Goal: Check status: Check status

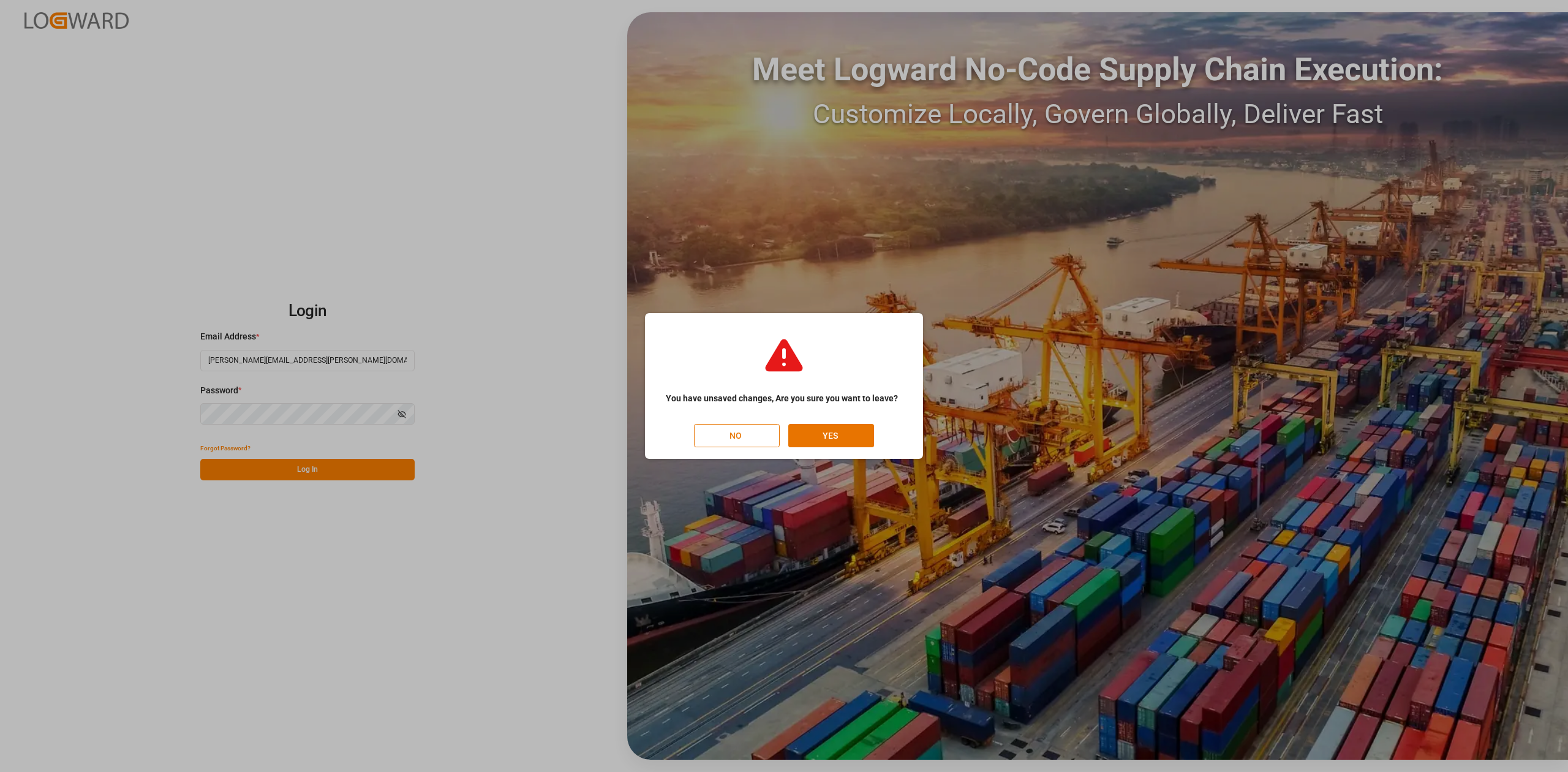
click at [740, 428] on button "NO" at bounding box center [736, 435] width 86 height 23
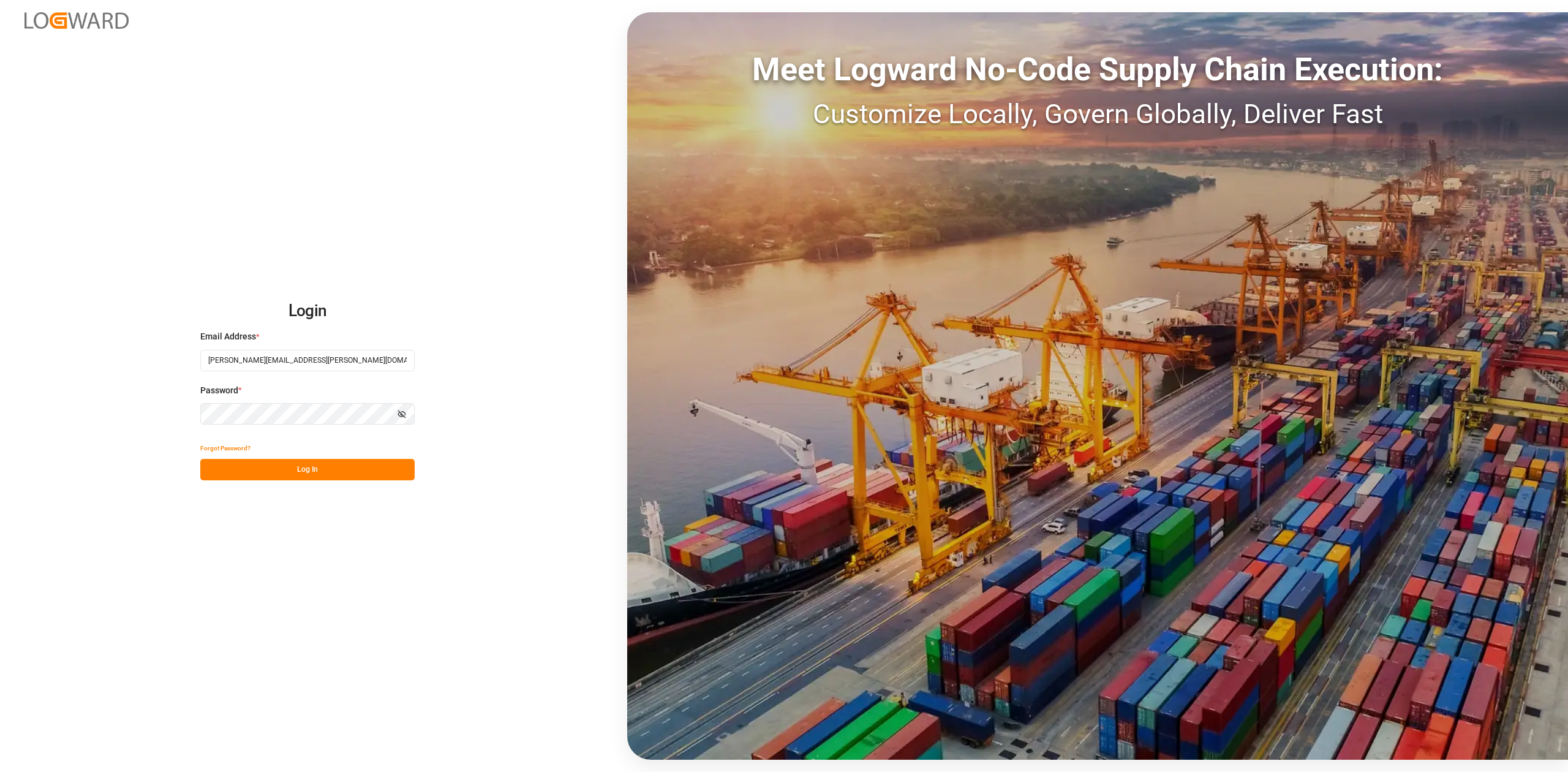
click at [373, 469] on button "Log In" at bounding box center [307, 470] width 215 height 22
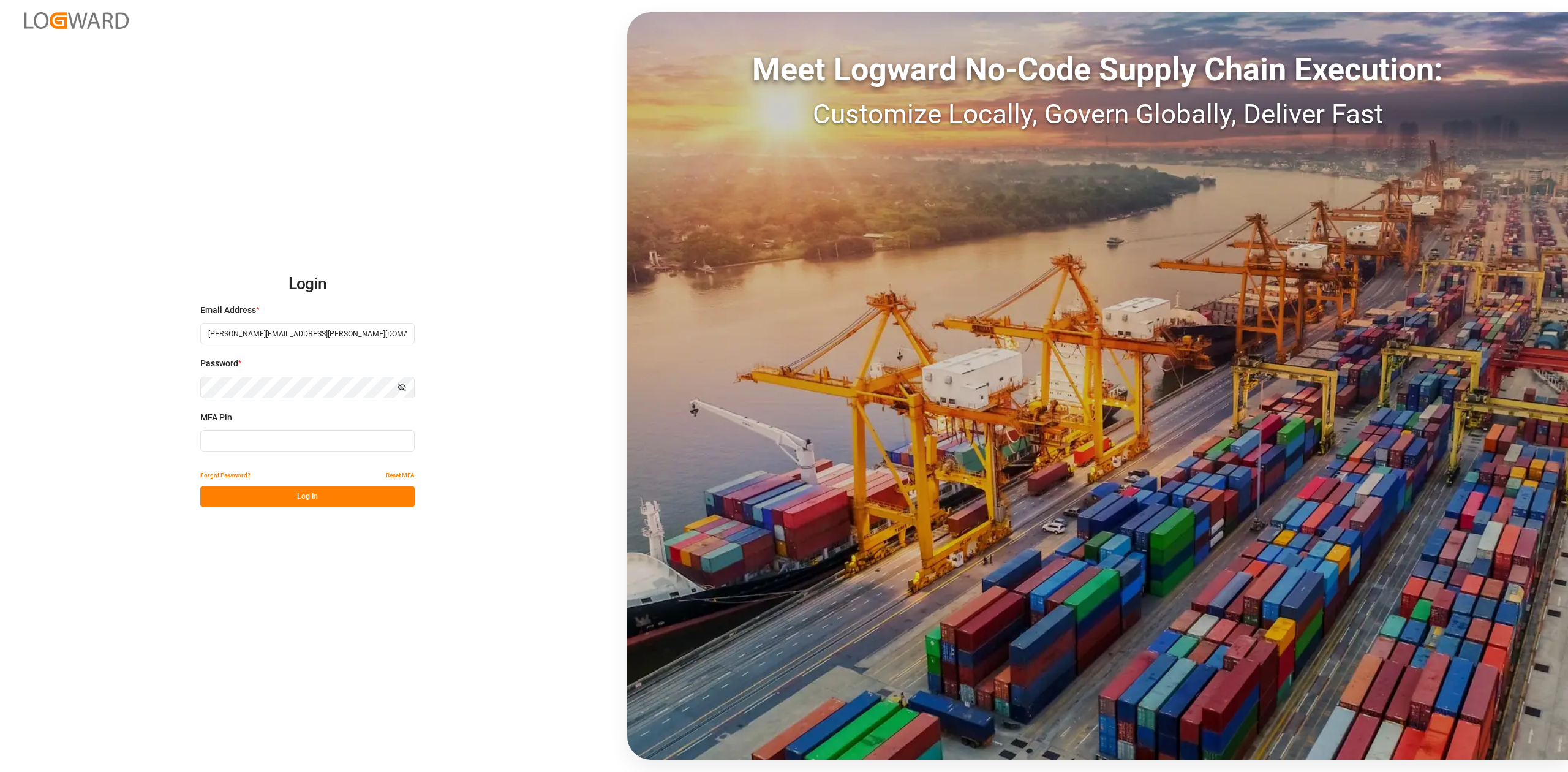
click at [381, 438] on input at bounding box center [307, 440] width 215 height 22
type input "581220"
click at [325, 493] on button "Log In" at bounding box center [307, 496] width 215 height 22
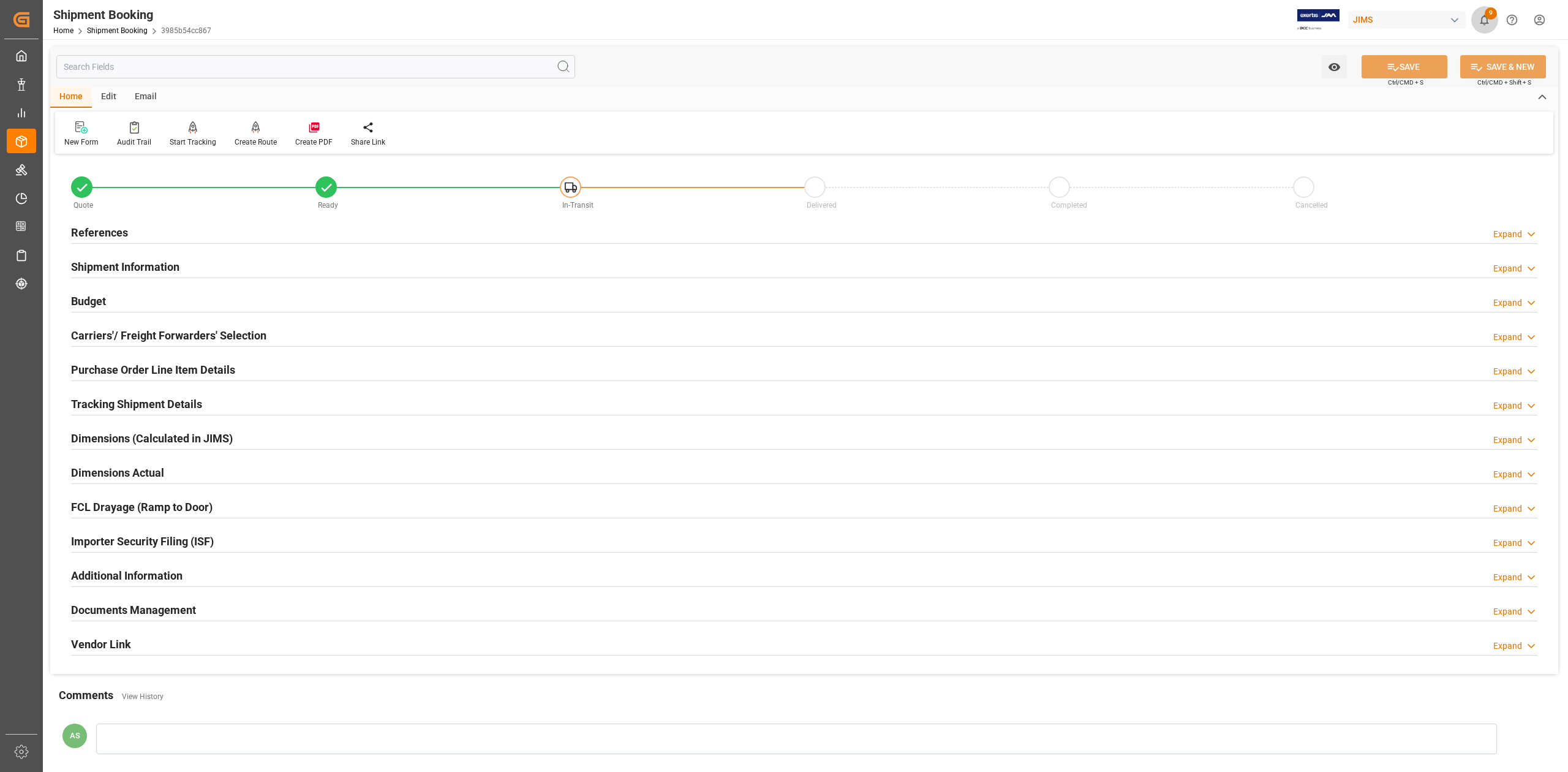
click at [1483, 21] on icon "show 9 new notifications" at bounding box center [1484, 20] width 13 height 13
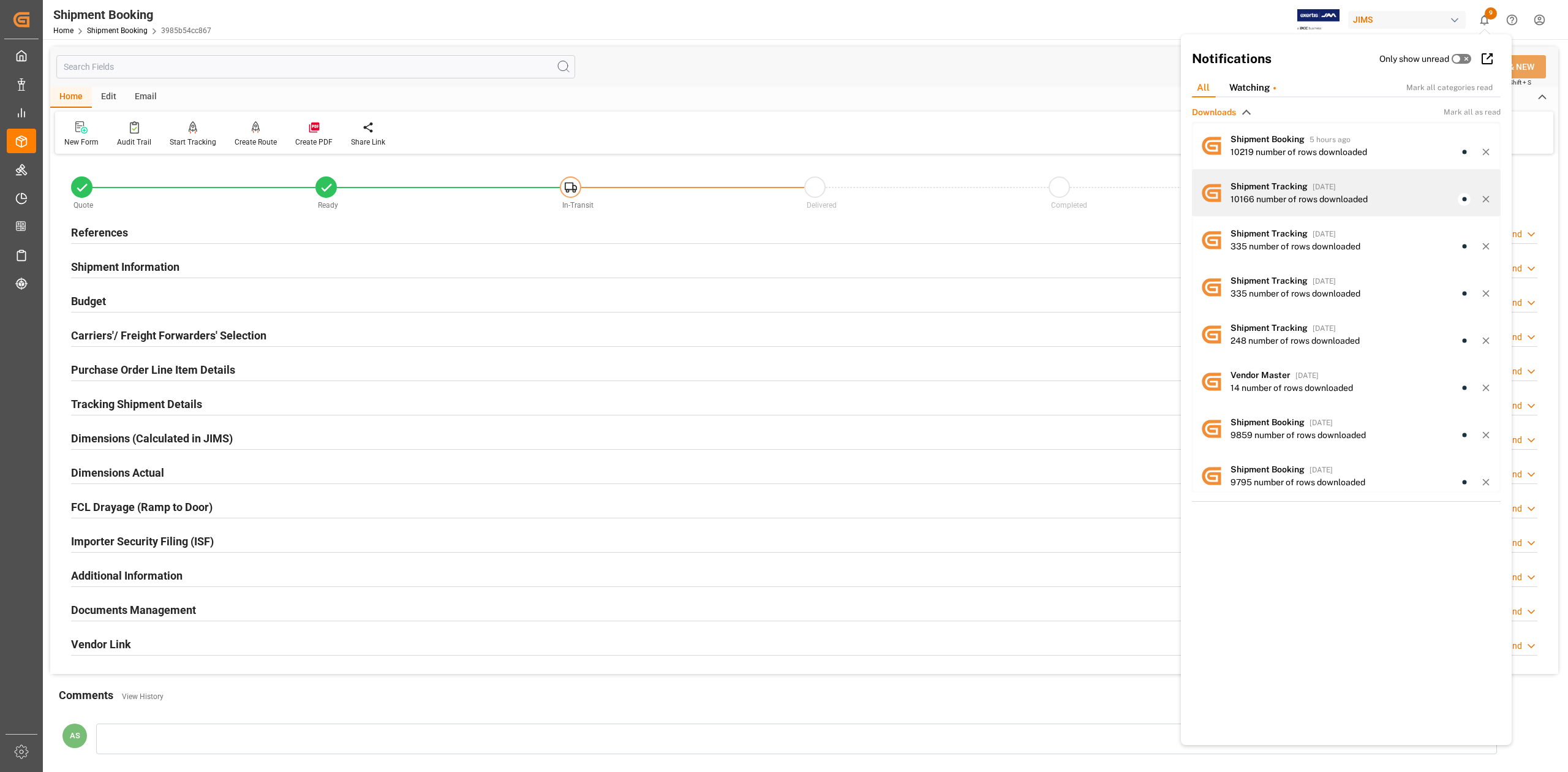
click at [1310, 187] on div "Shipment Tracking yesterday" at bounding box center [1360, 186] width 261 height 13
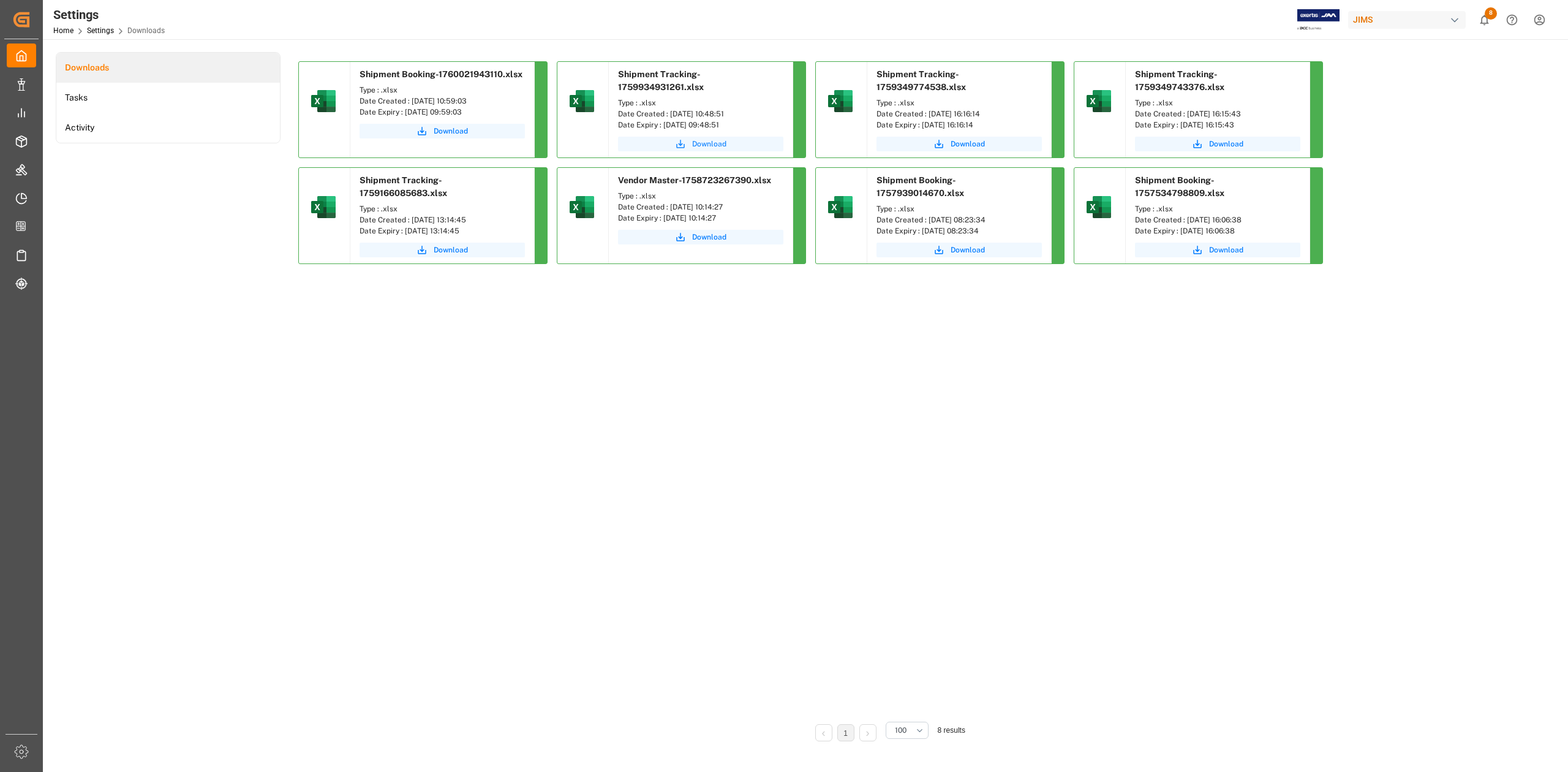
click at [703, 140] on span "Download" at bounding box center [708, 144] width 34 height 11
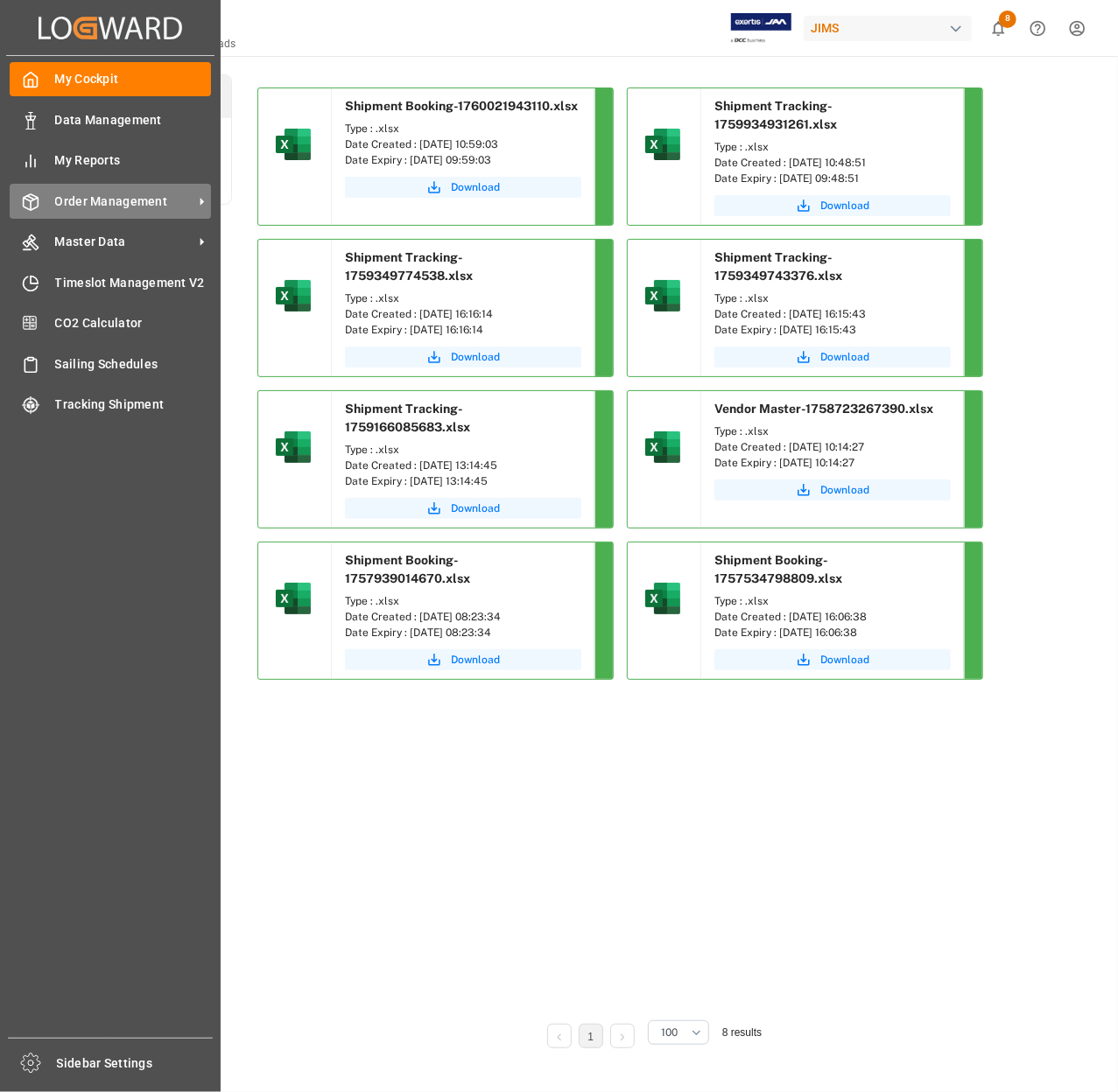
click at [56, 217] on div "Order Management Order Management" at bounding box center [111, 201] width 201 height 34
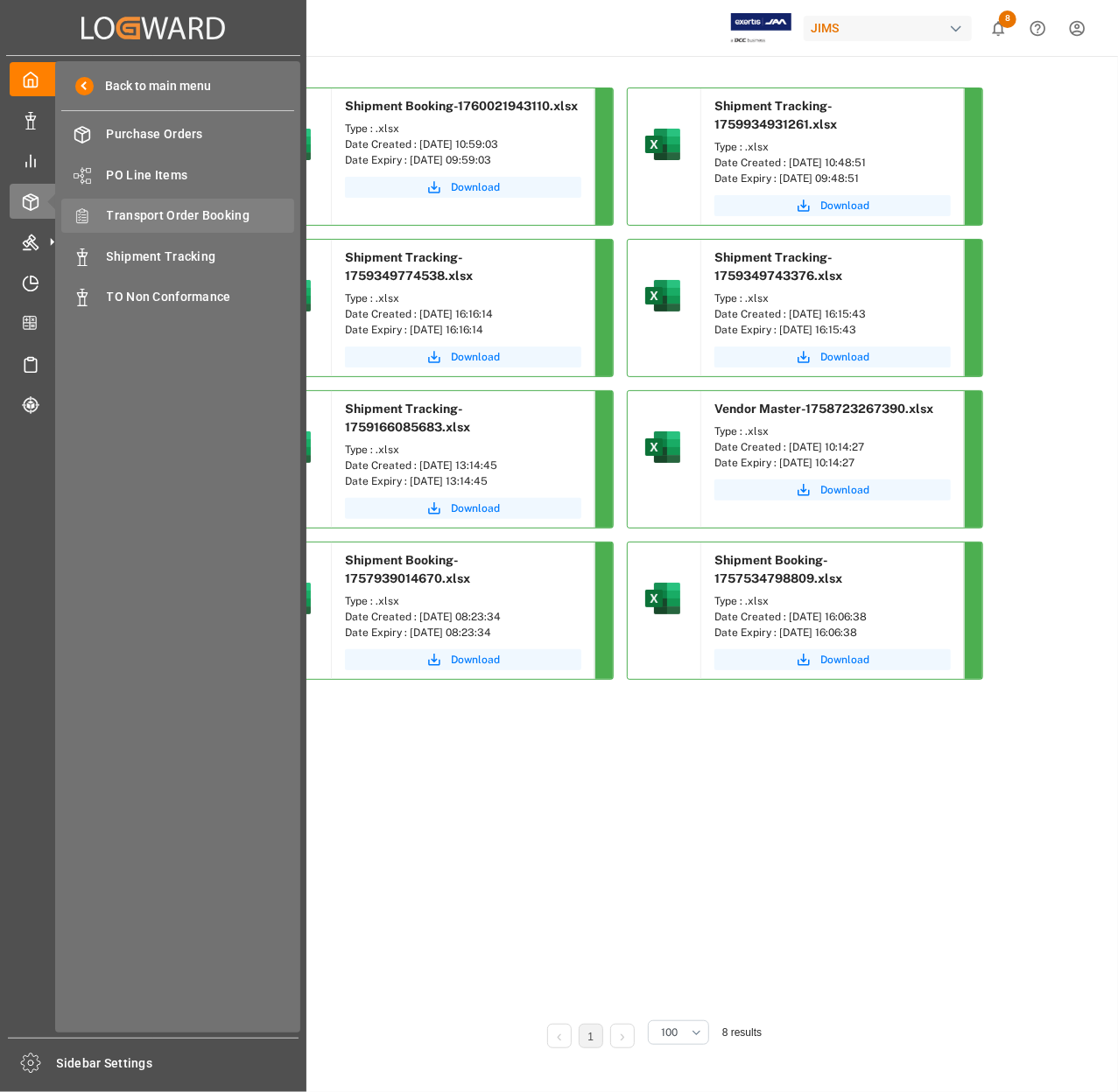
click at [150, 217] on span "Transport Order Booking" at bounding box center [200, 215] width 188 height 18
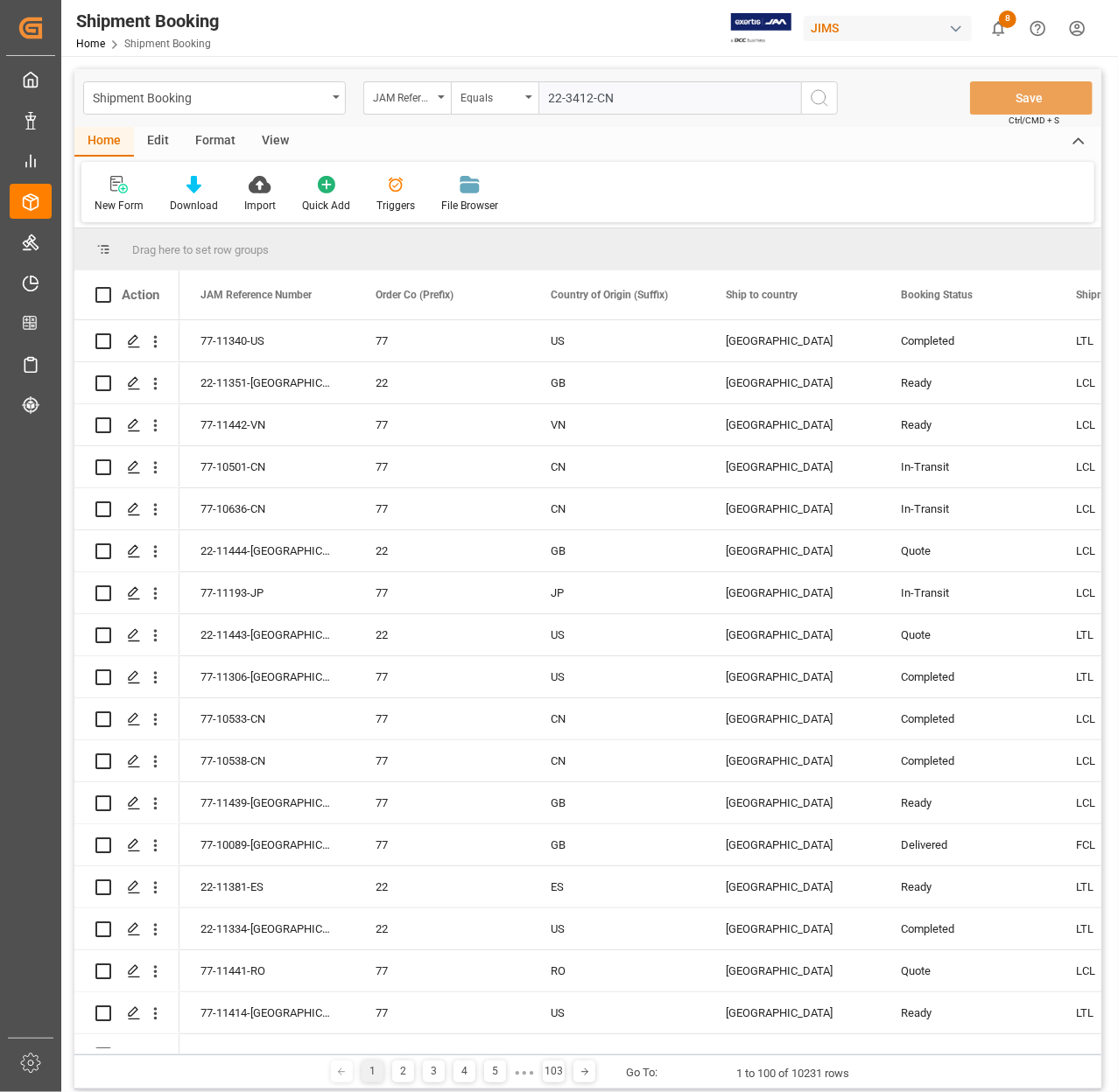
type input "22-3412-CN"
click at [813, 97] on icon "search button" at bounding box center [818, 98] width 21 height 21
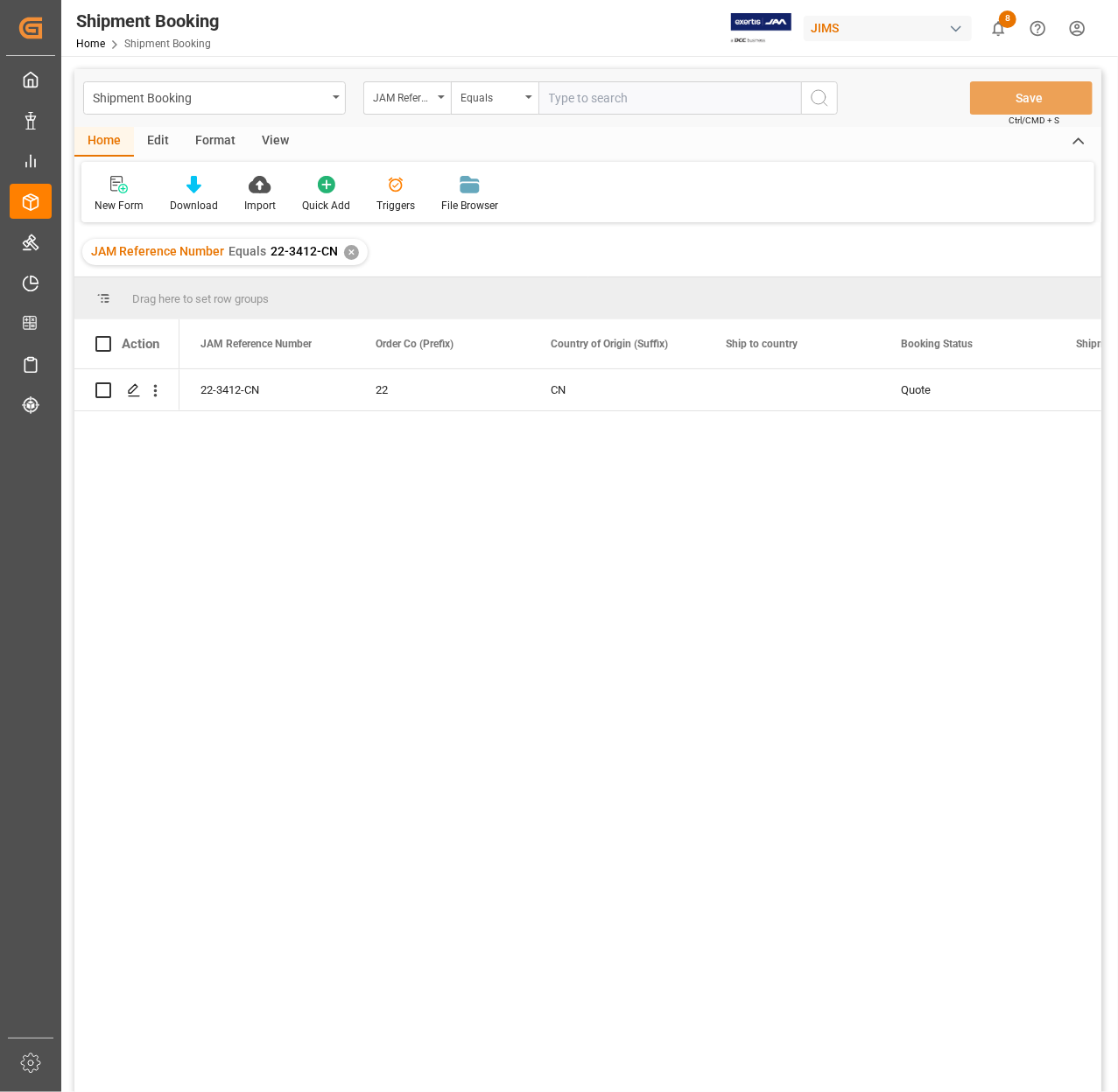
click at [354, 250] on div "✕" at bounding box center [351, 252] width 15 height 15
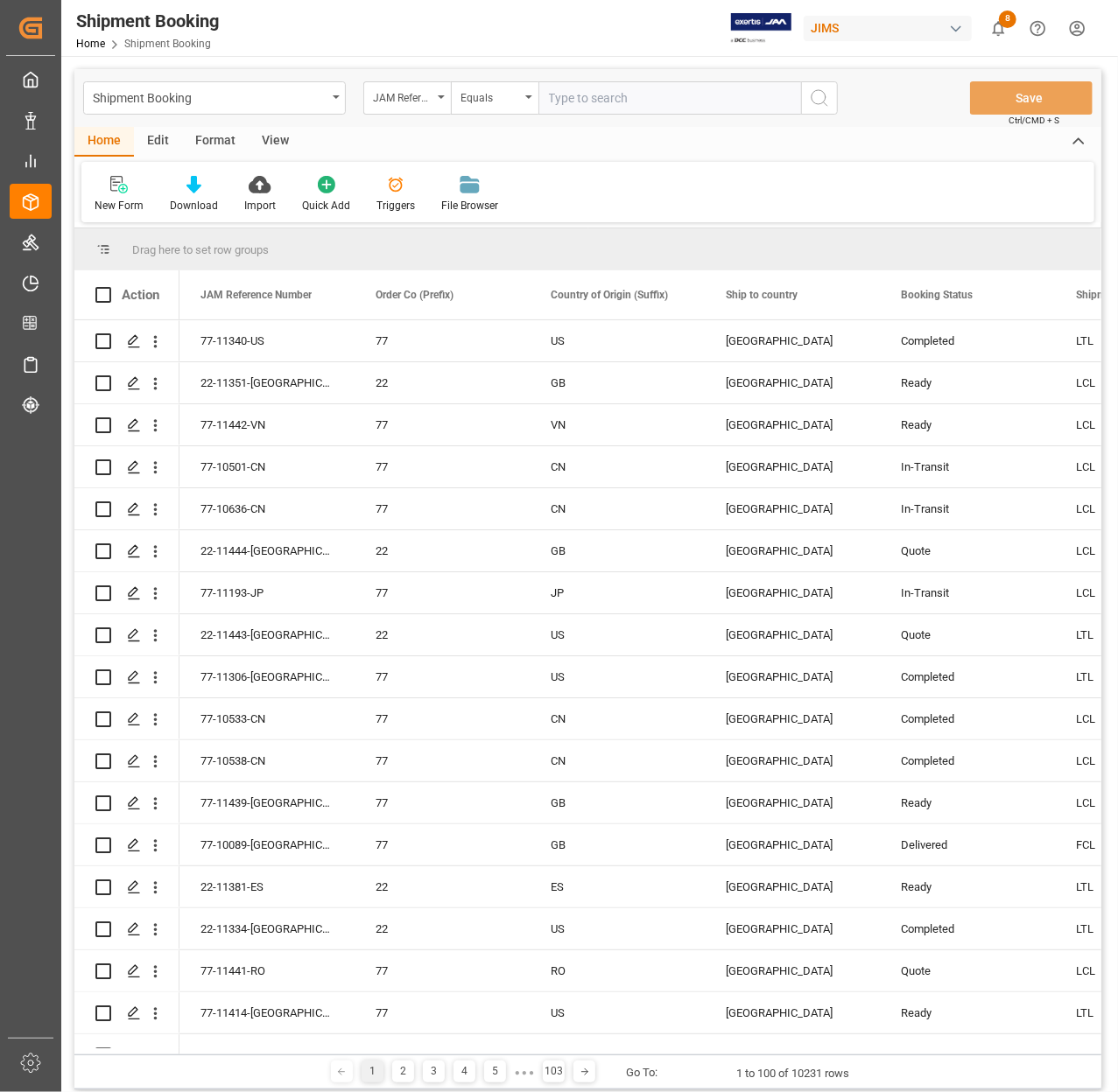
click at [611, 99] on input "text" at bounding box center [670, 98] width 263 height 33
paste input "22-7351-CN"
type input "22-7351-CN"
click at [803, 95] on button "search button" at bounding box center [818, 98] width 37 height 33
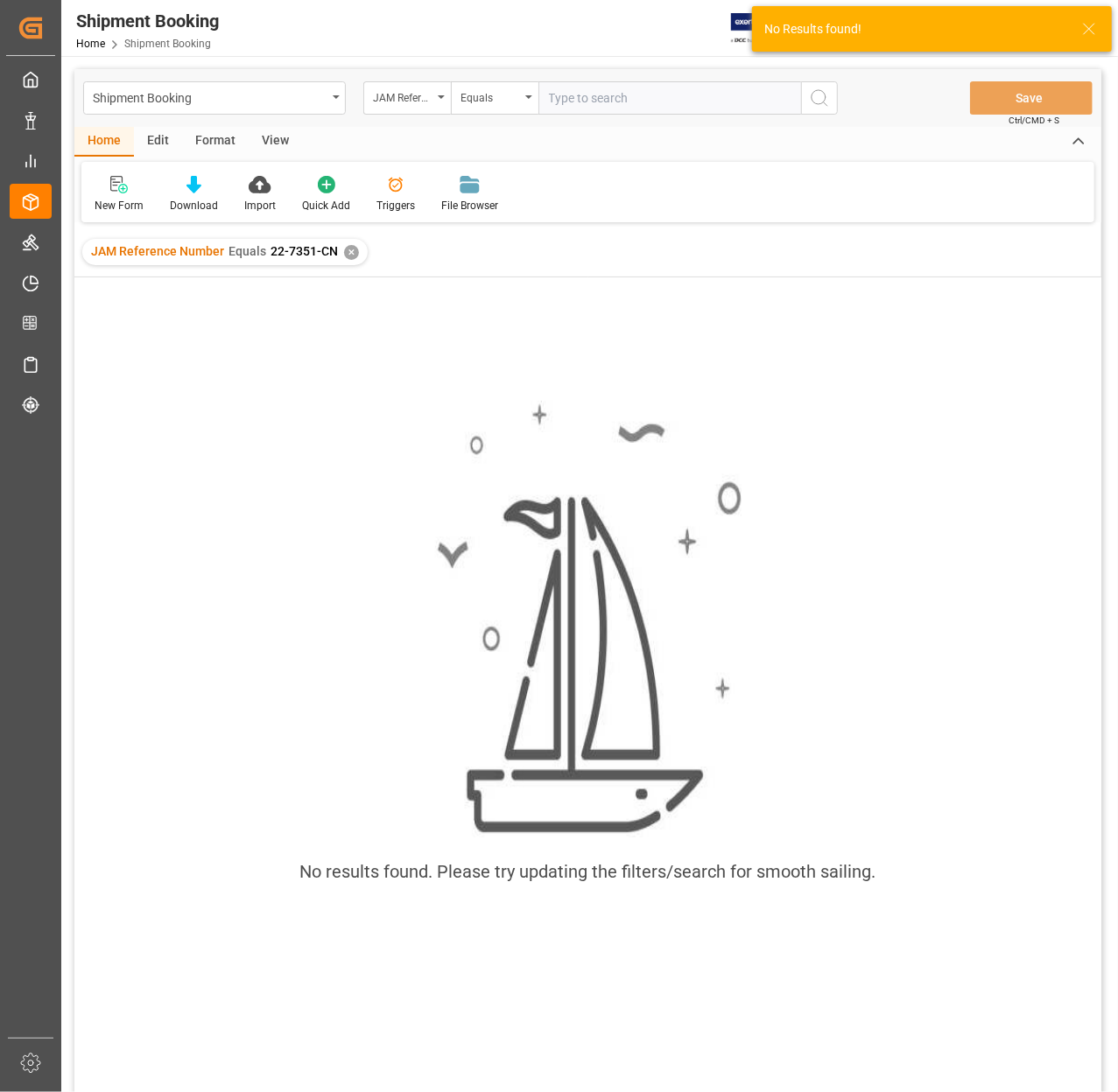
click at [348, 252] on div "✕" at bounding box center [351, 252] width 15 height 15
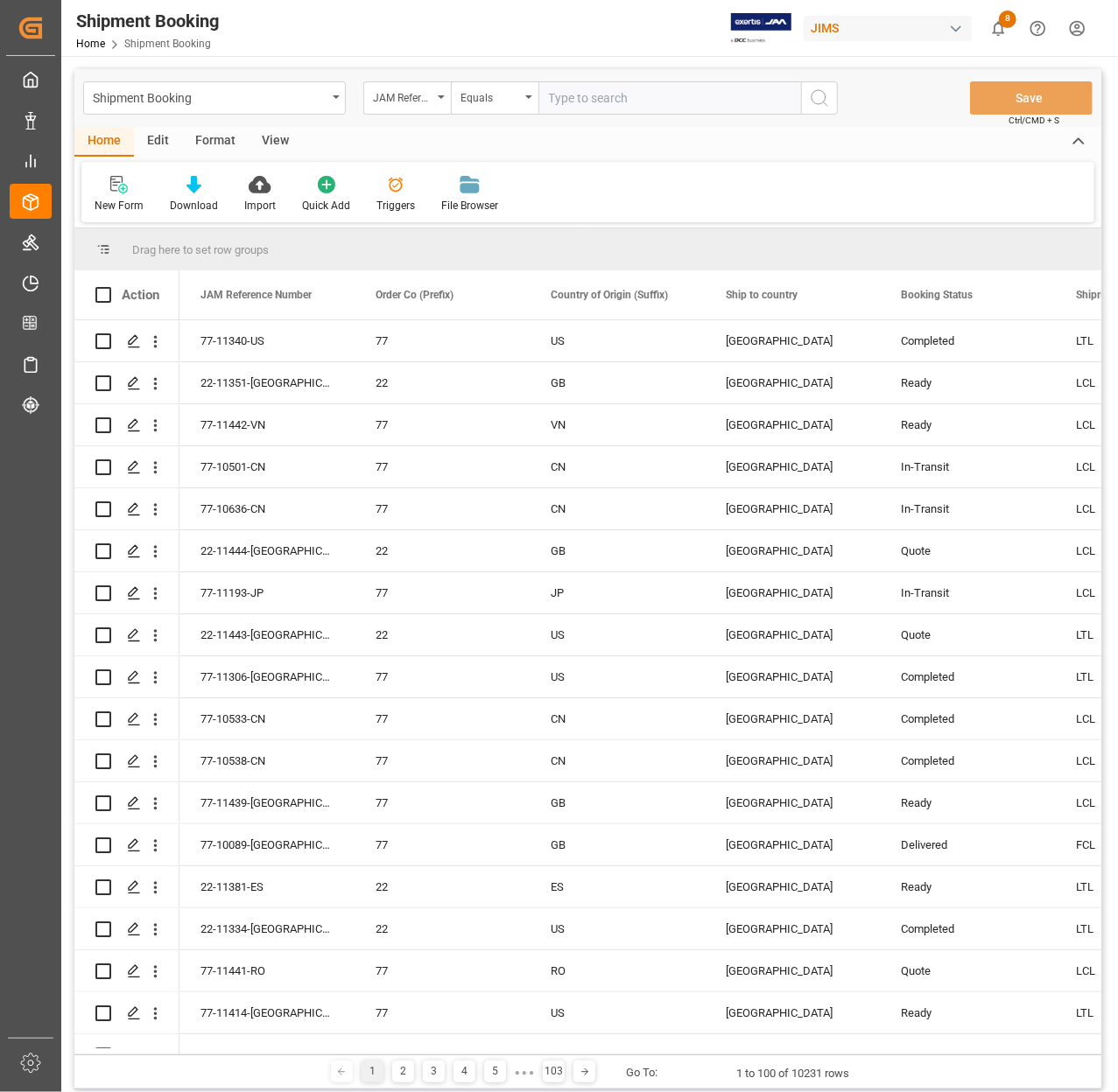
click at [582, 92] on input "text" at bounding box center [670, 98] width 263 height 33
paste input "22-7351-CN"
type input "22-7351-CN"
click at [819, 104] on circle "search button" at bounding box center [818, 98] width 14 height 14
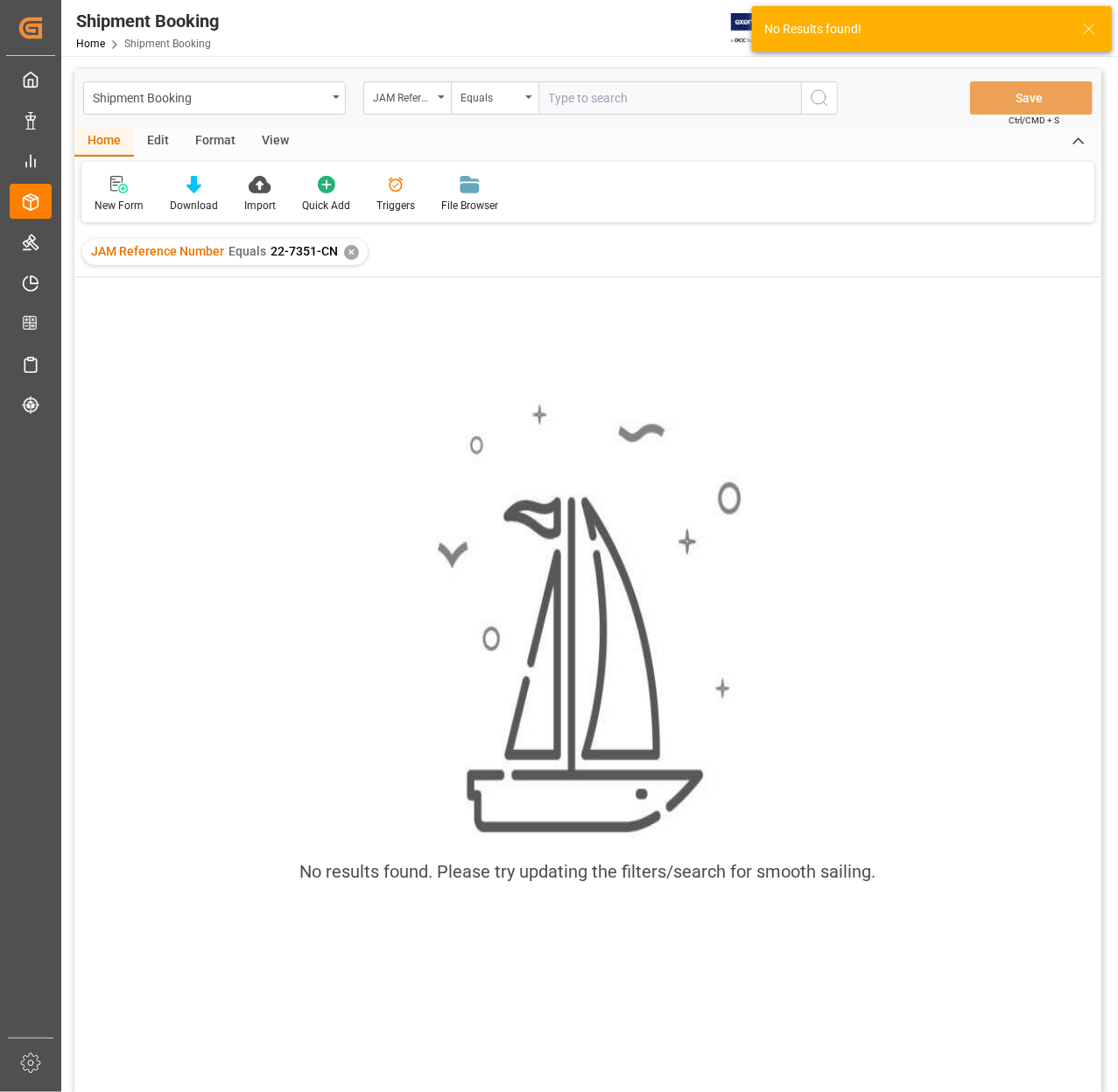
click at [344, 256] on div "✕" at bounding box center [351, 252] width 15 height 15
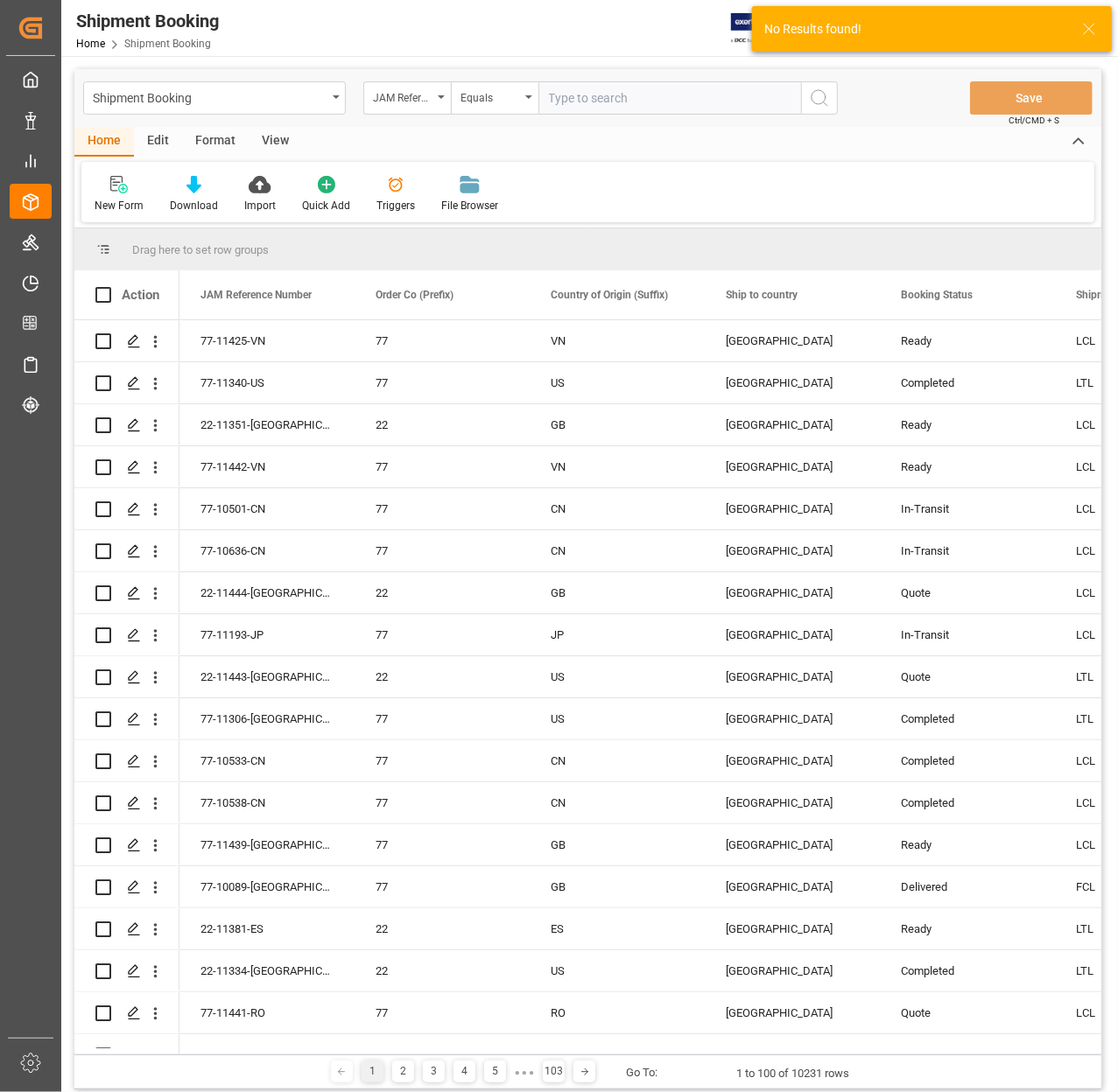
click at [591, 103] on input "text" at bounding box center [670, 98] width 263 height 33
paste input "22-7351-CN"
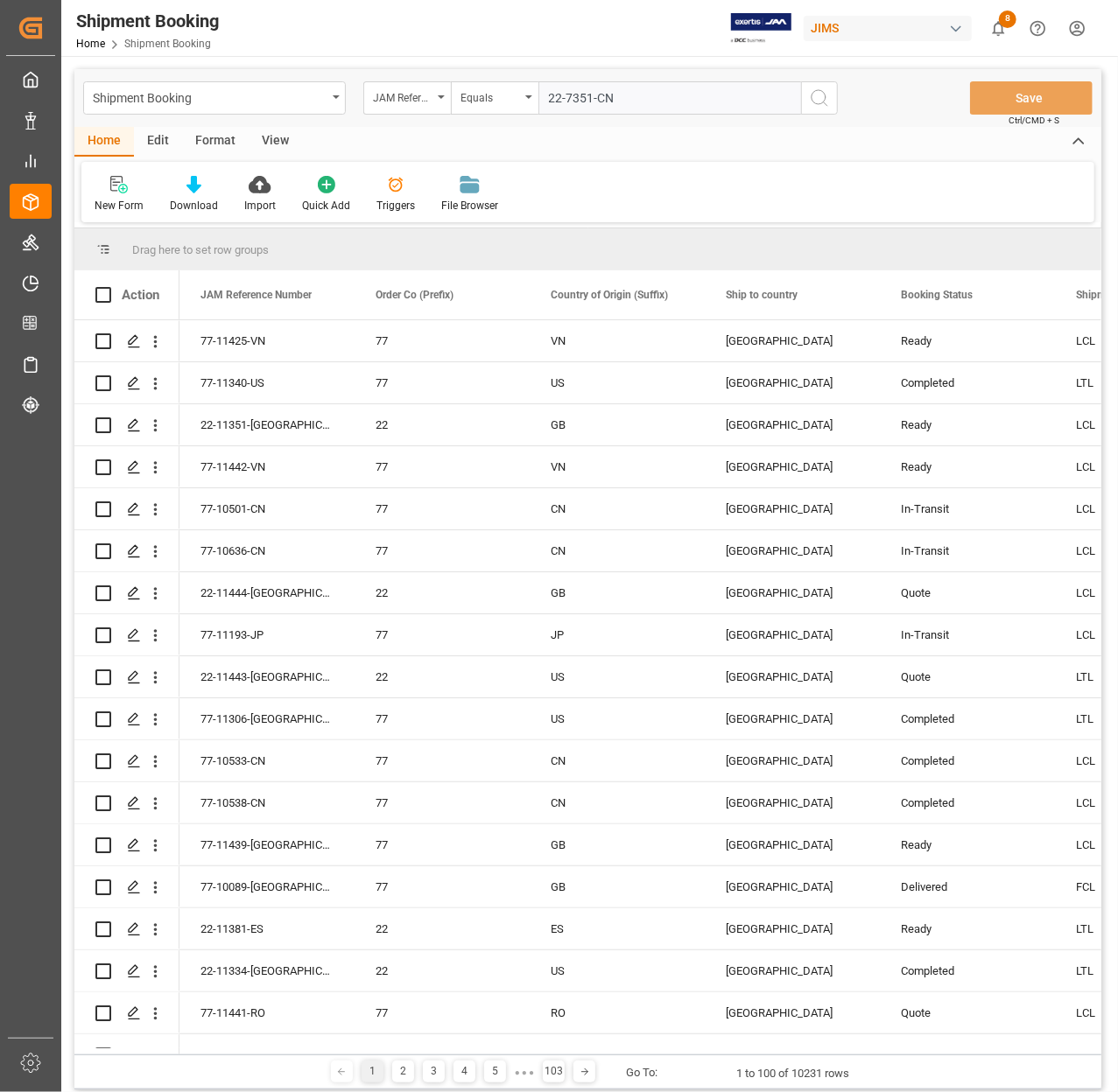
click at [561, 98] on input "22-7351-CN" at bounding box center [670, 98] width 263 height 33
type input "77-7351-CN"
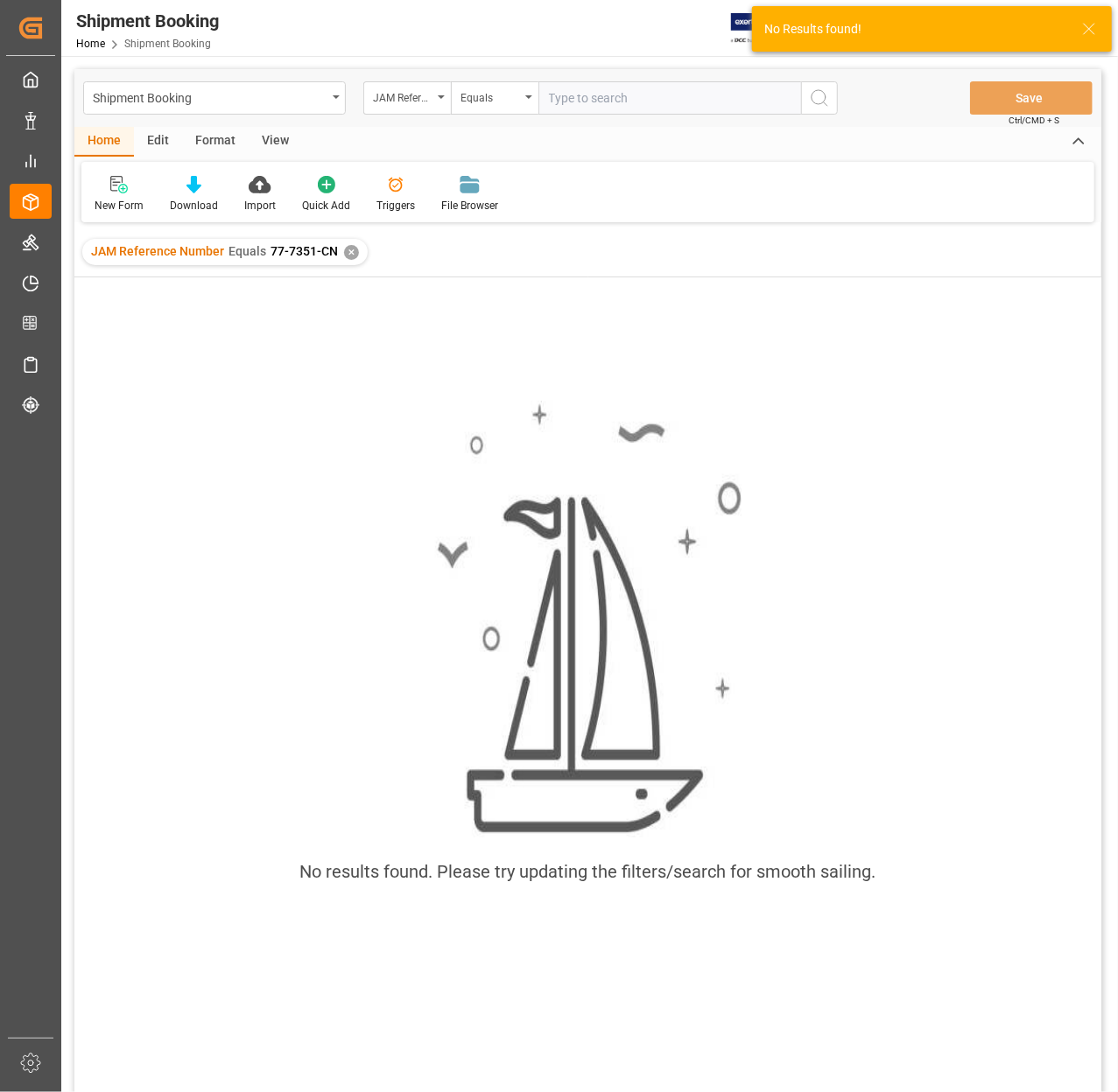
click at [344, 250] on div "✕" at bounding box center [351, 252] width 15 height 15
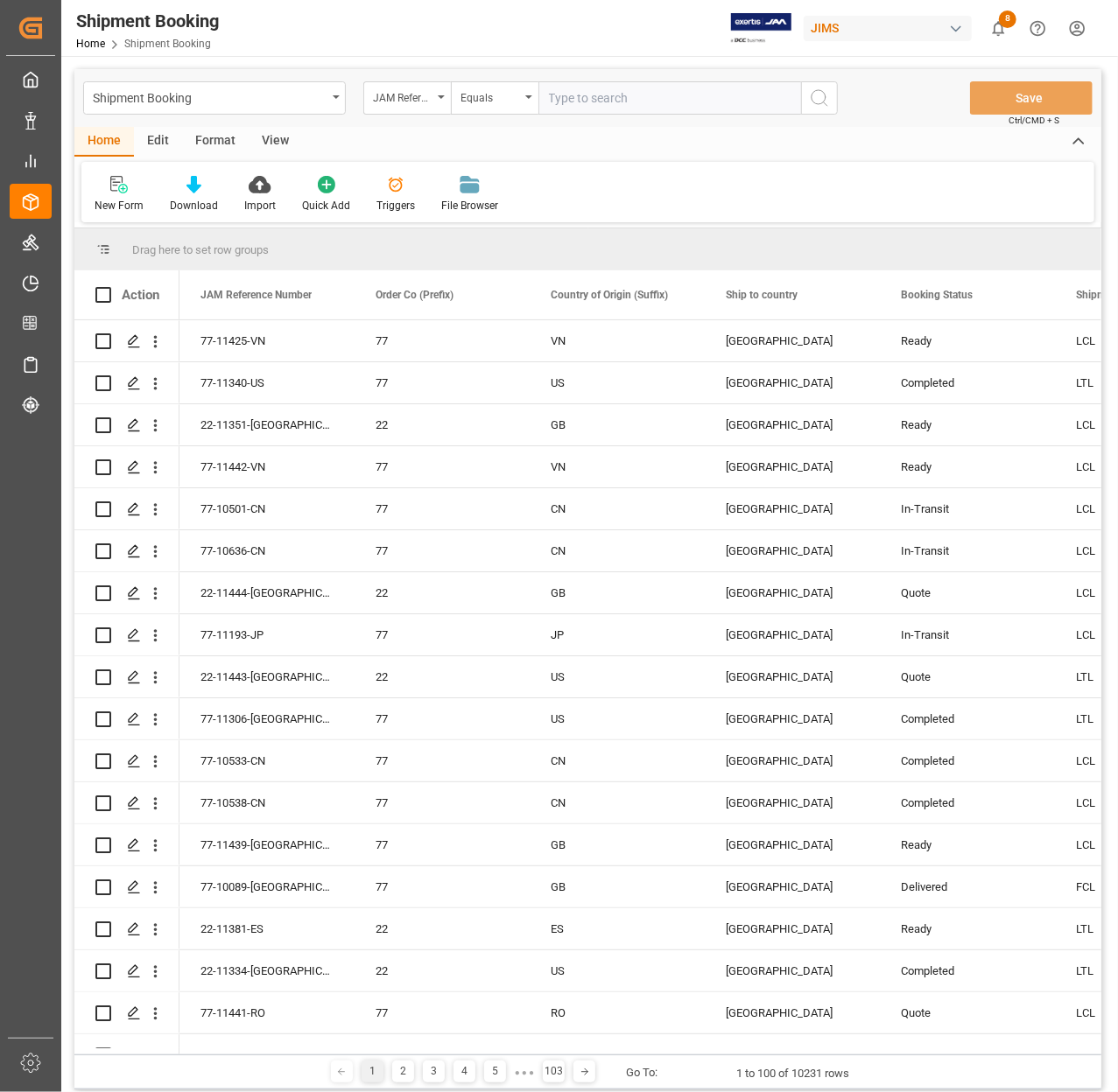
click at [607, 96] on input "text" at bounding box center [670, 98] width 263 height 33
paste input "22-5438-[GEOGRAPHIC_DATA]"
type input "22-5438-[GEOGRAPHIC_DATA]"
click at [816, 100] on icon "search button" at bounding box center [818, 98] width 21 height 21
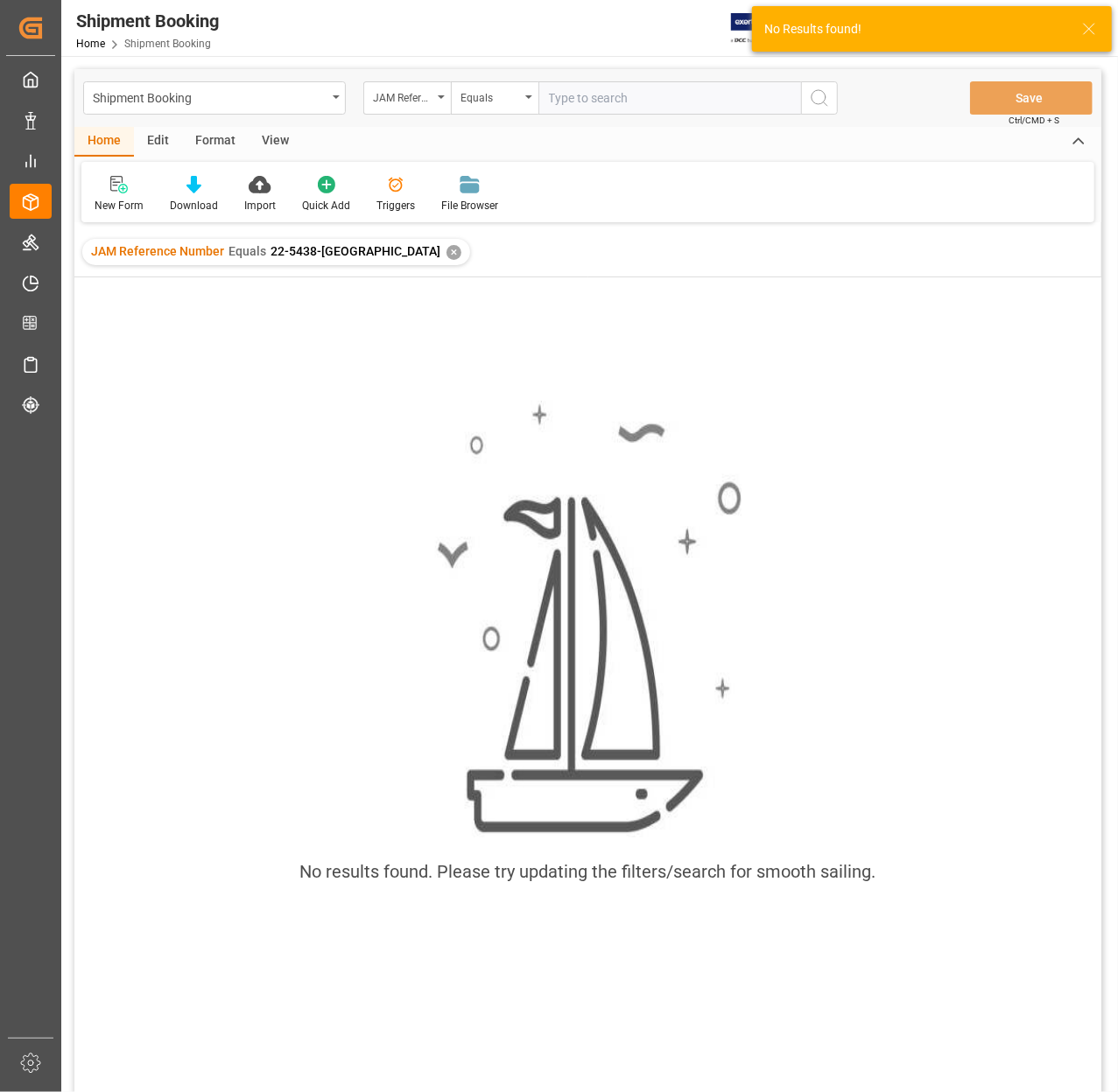
click at [446, 259] on div "✕" at bounding box center [453, 252] width 15 height 15
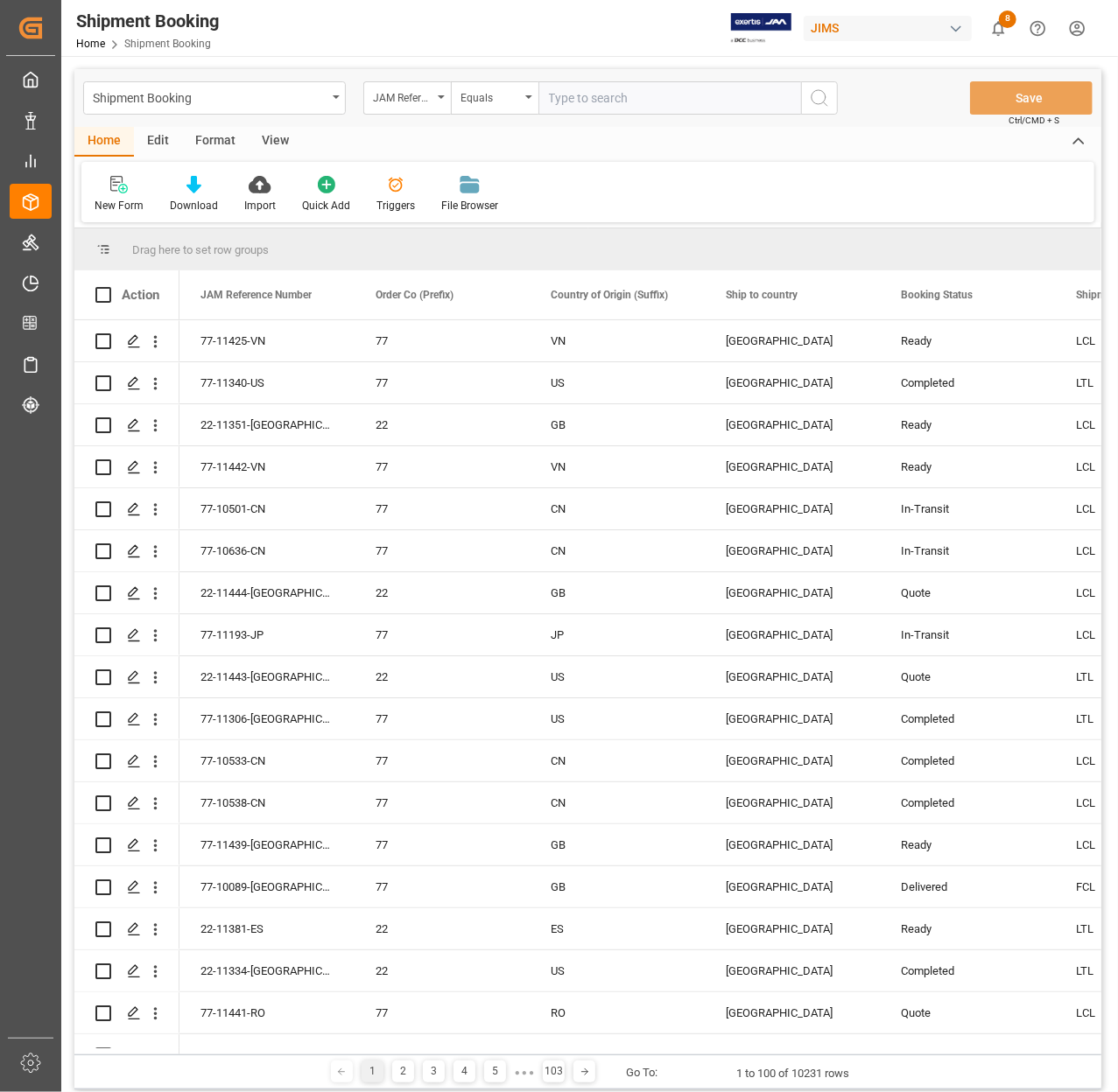
click at [695, 89] on input "text" at bounding box center [670, 98] width 263 height 33
paste input "22-10401-[GEOGRAPHIC_DATA]"
type input "22-10401-[GEOGRAPHIC_DATA]"
click at [814, 91] on circle "search button" at bounding box center [818, 98] width 14 height 14
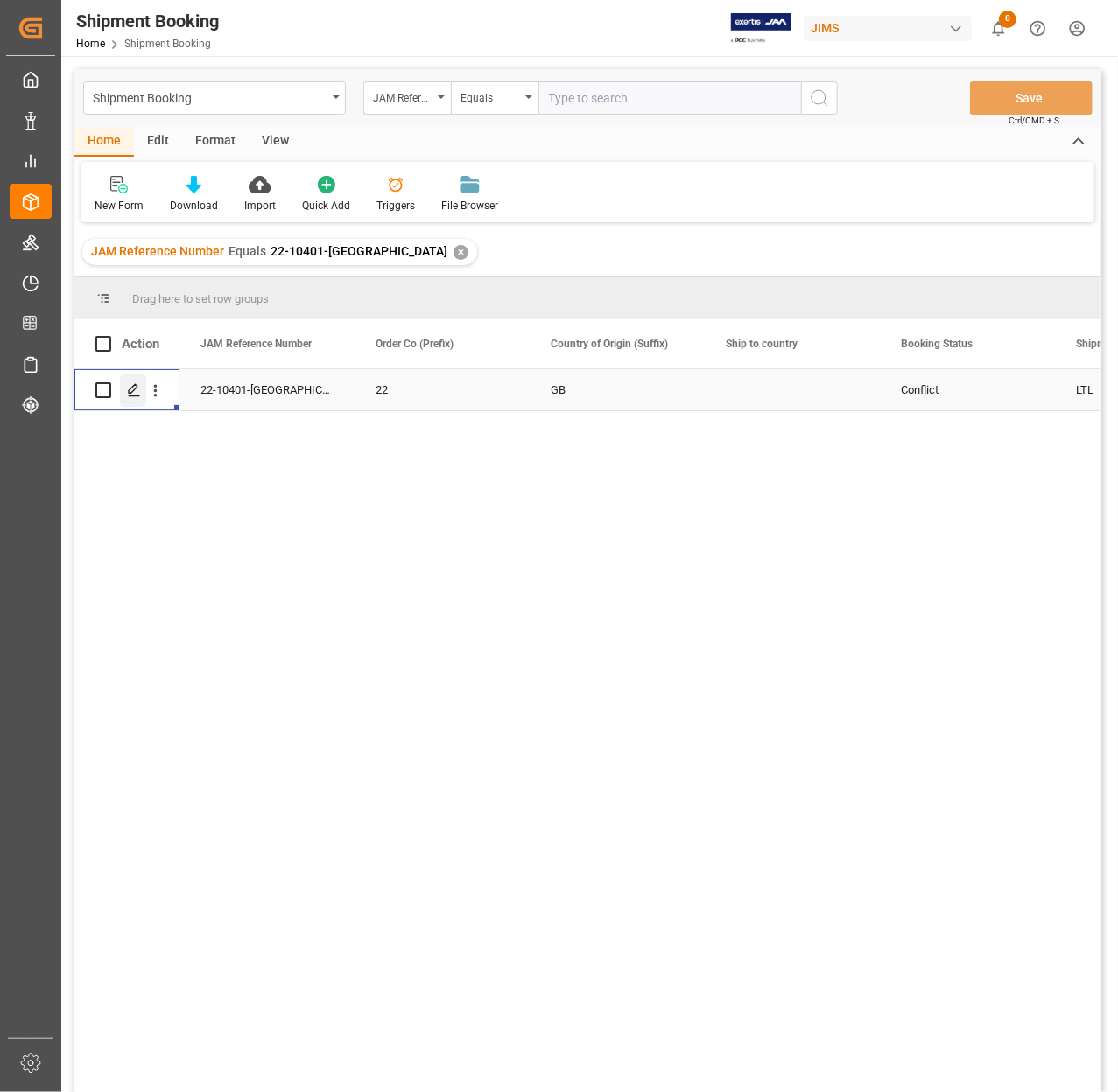
click at [126, 400] on div "Press SPACE to select this row." at bounding box center [132, 390] width 26 height 33
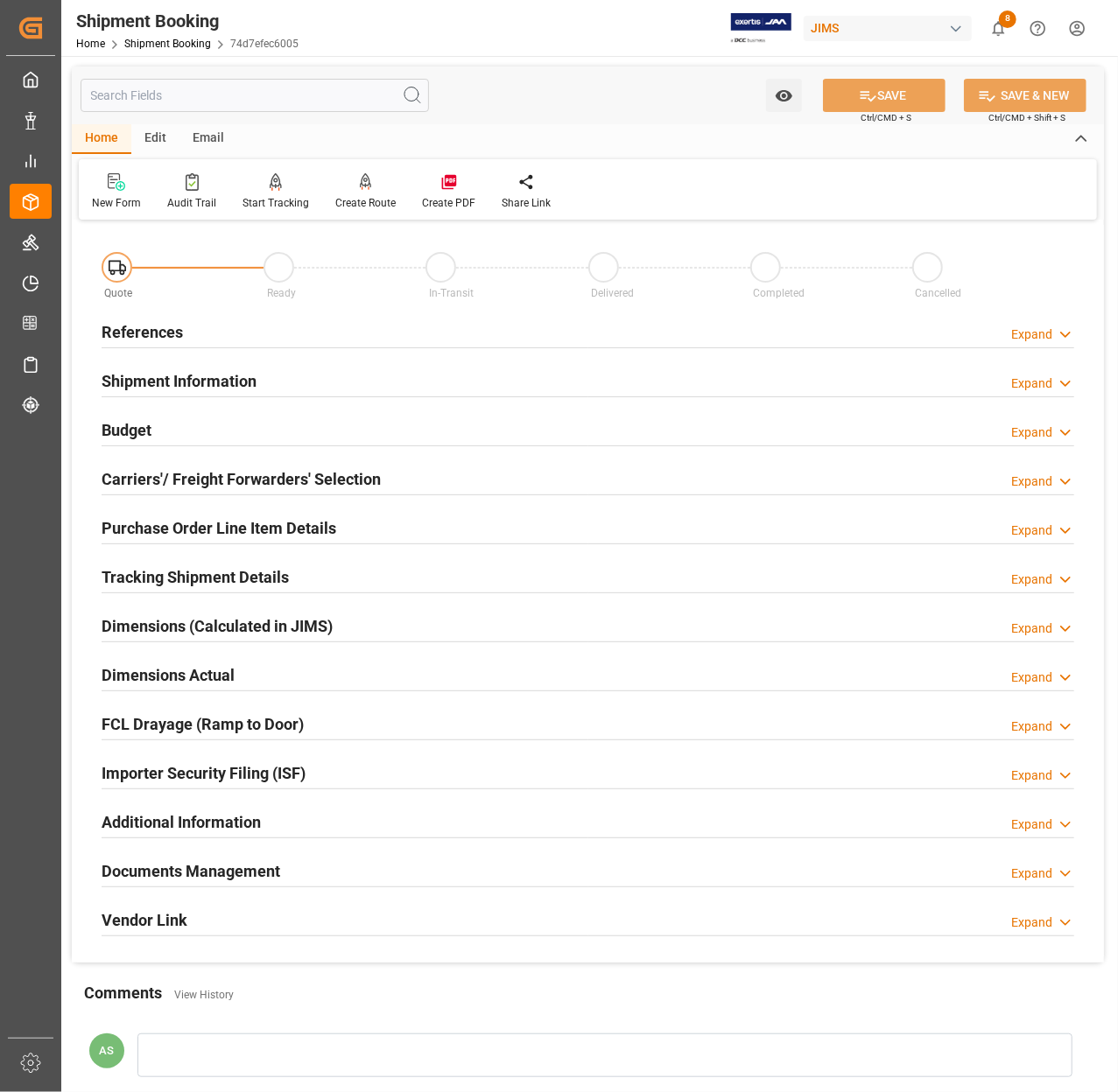
click at [182, 567] on h2 "Tracking Shipment Details" at bounding box center [195, 577] width 187 height 24
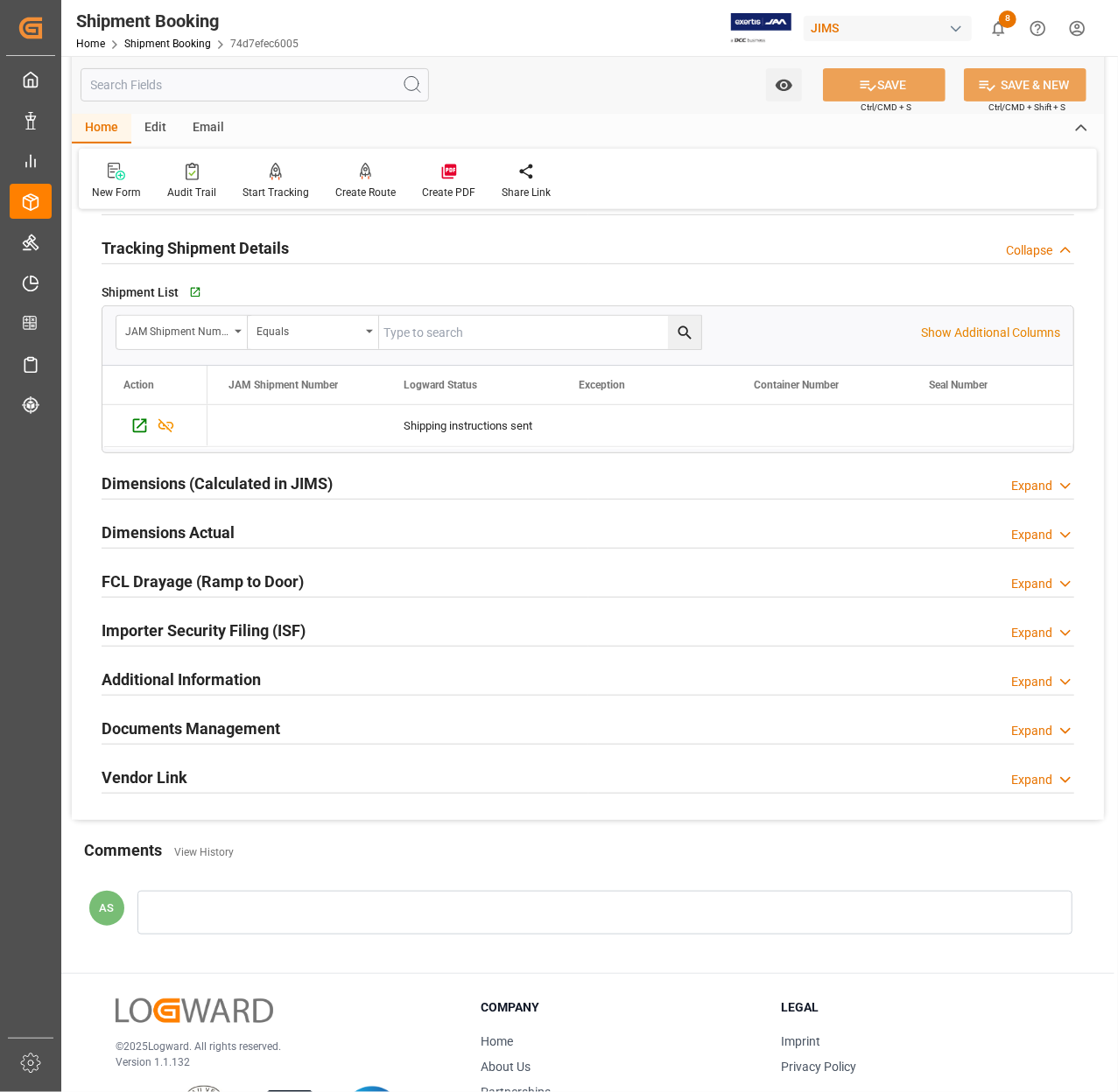
scroll to position [350, 0]
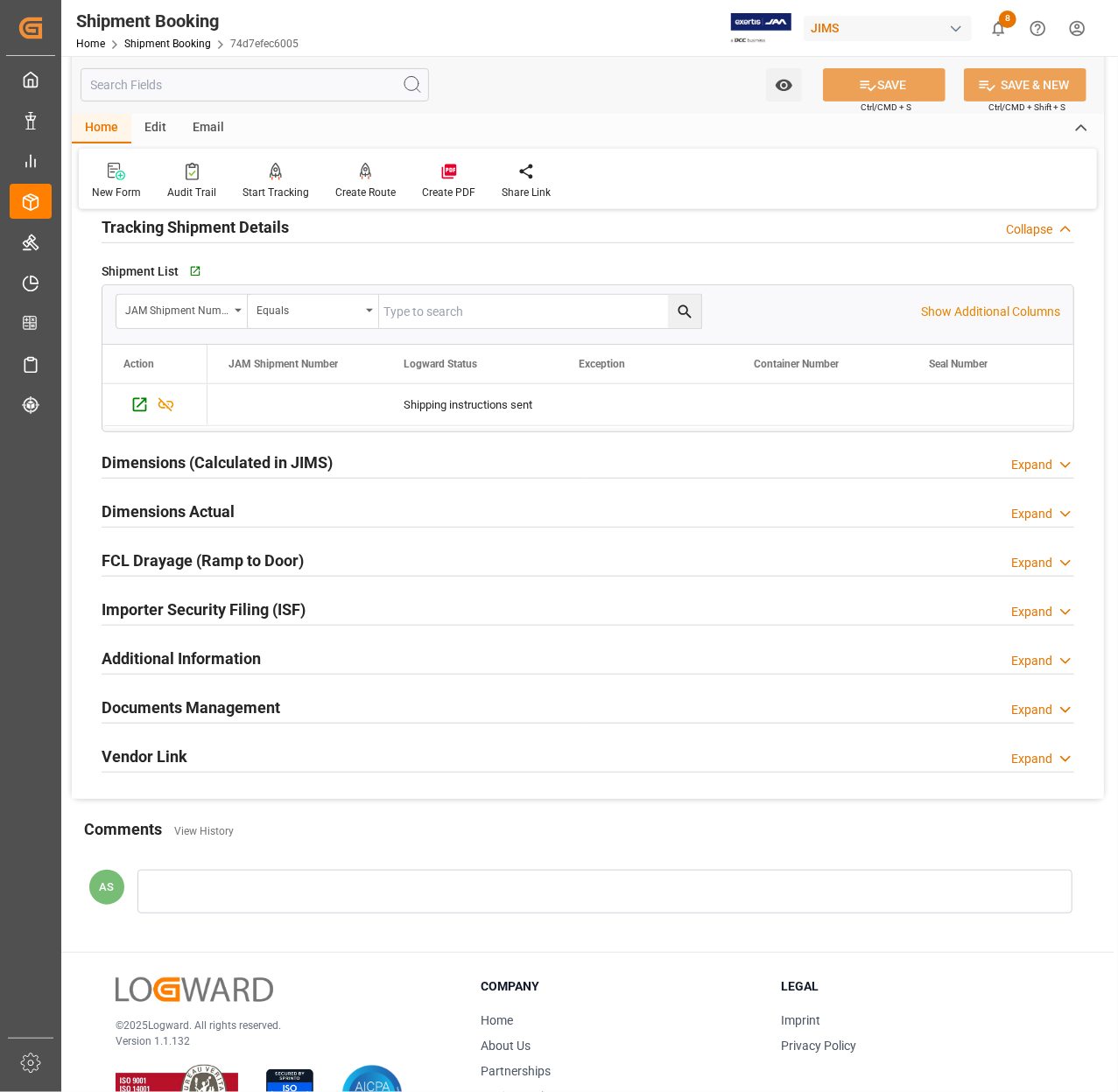
click at [155, 709] on h2 "Documents Management" at bounding box center [190, 708] width 178 height 24
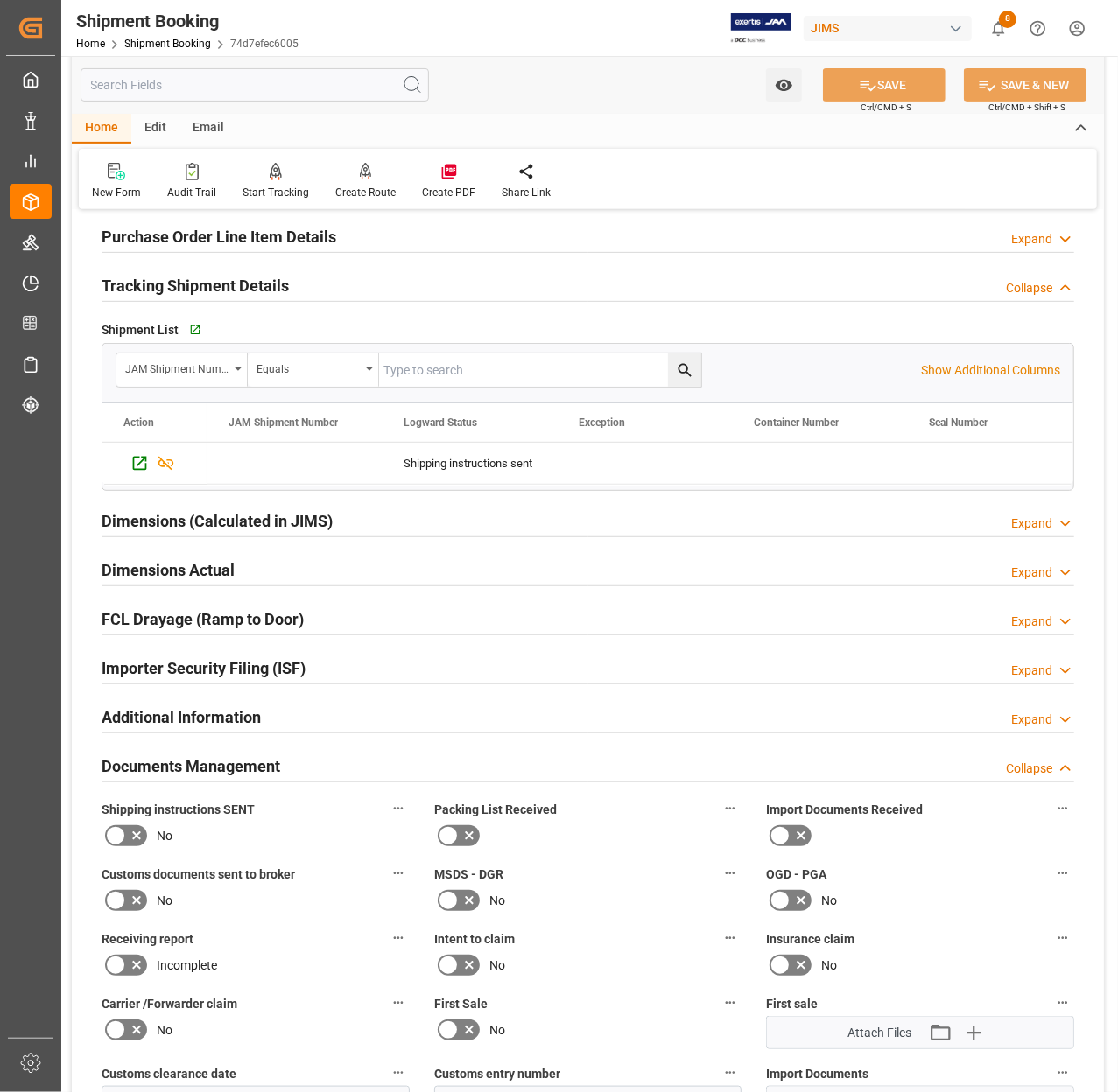
scroll to position [233, 0]
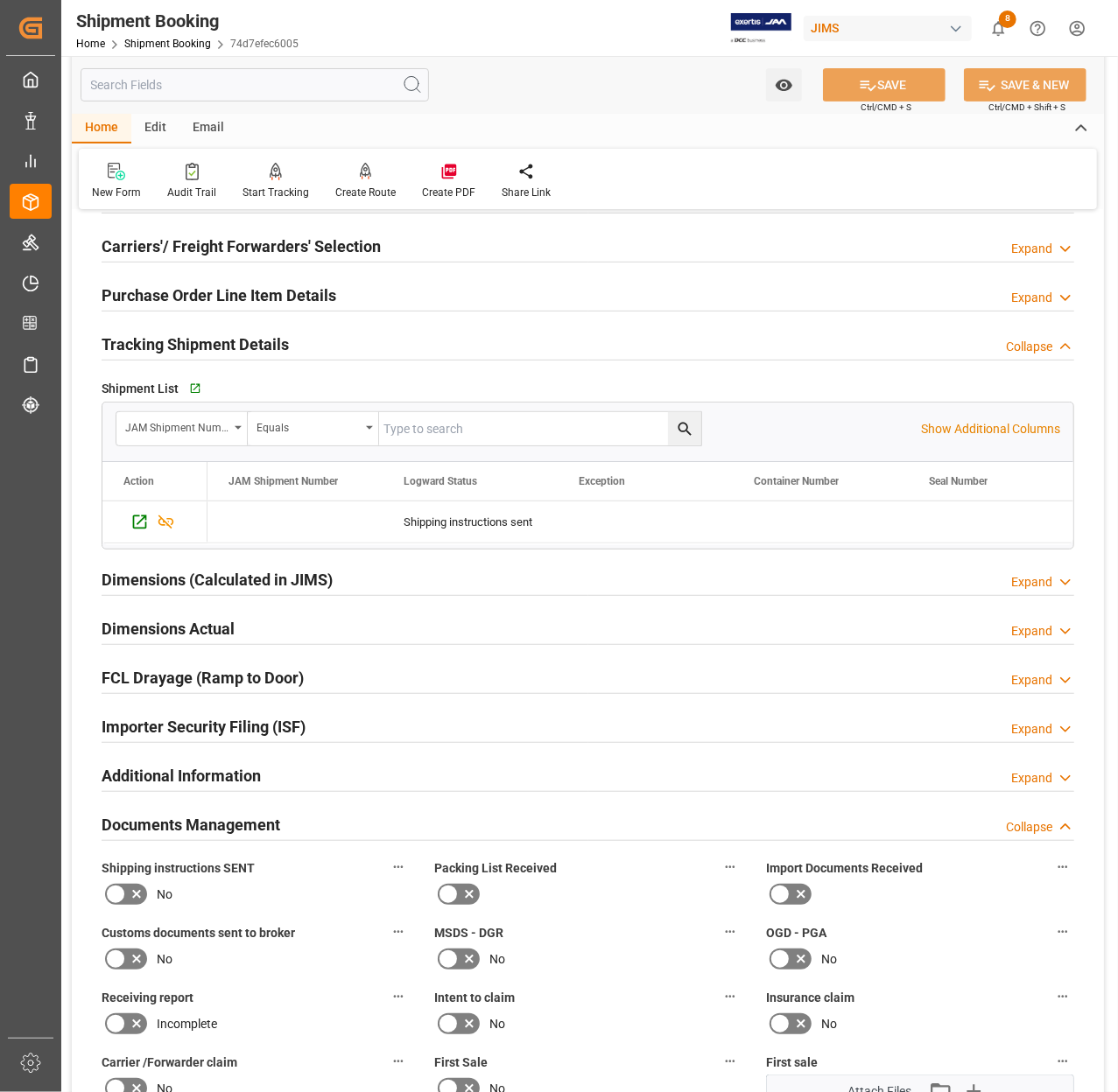
click at [266, 574] on h2 "Dimensions (Calculated in JIMS)" at bounding box center [217, 580] width 231 height 24
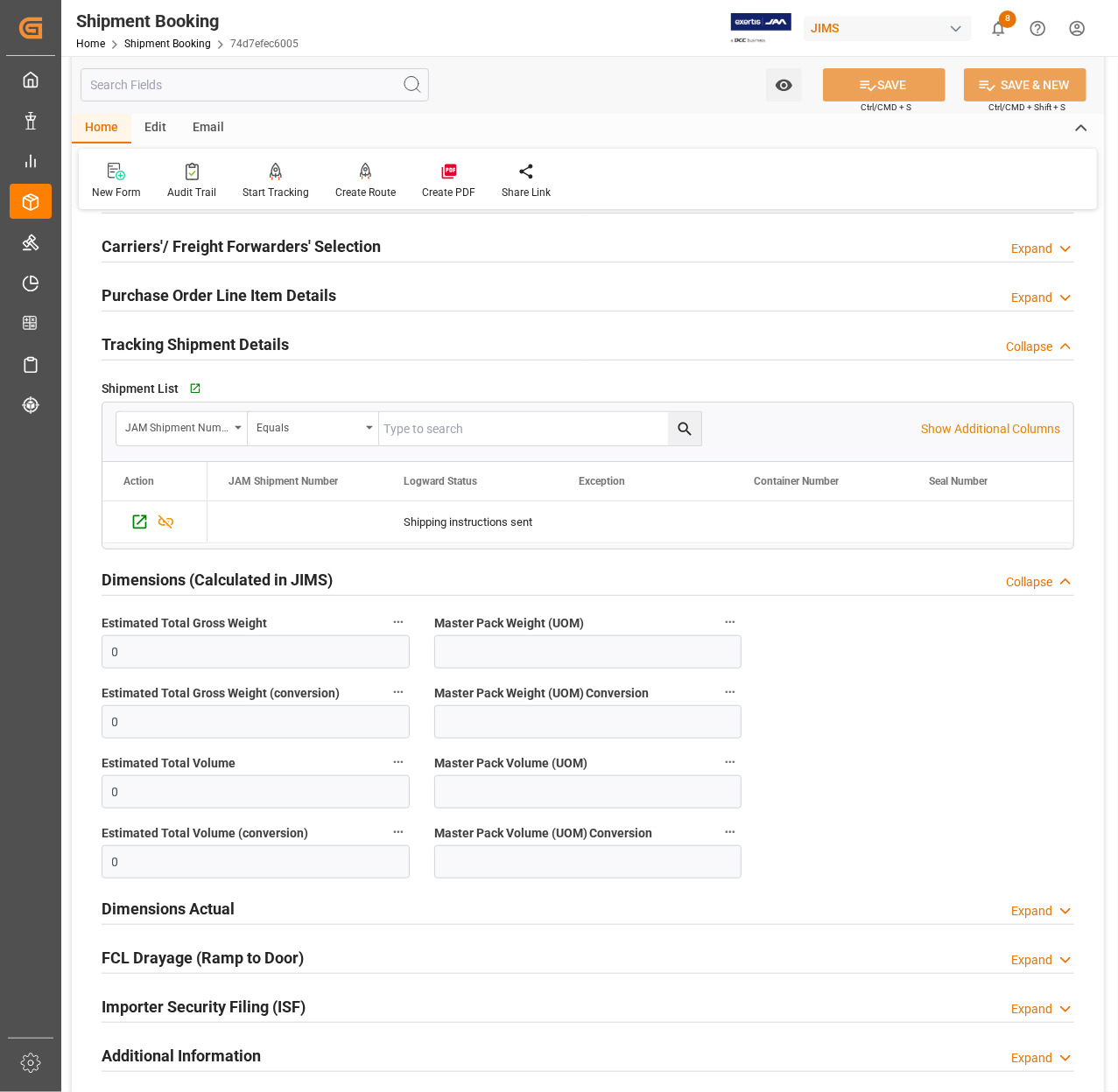
click at [266, 574] on h2 "Dimensions (Calculated in JIMS)" at bounding box center [217, 580] width 231 height 24
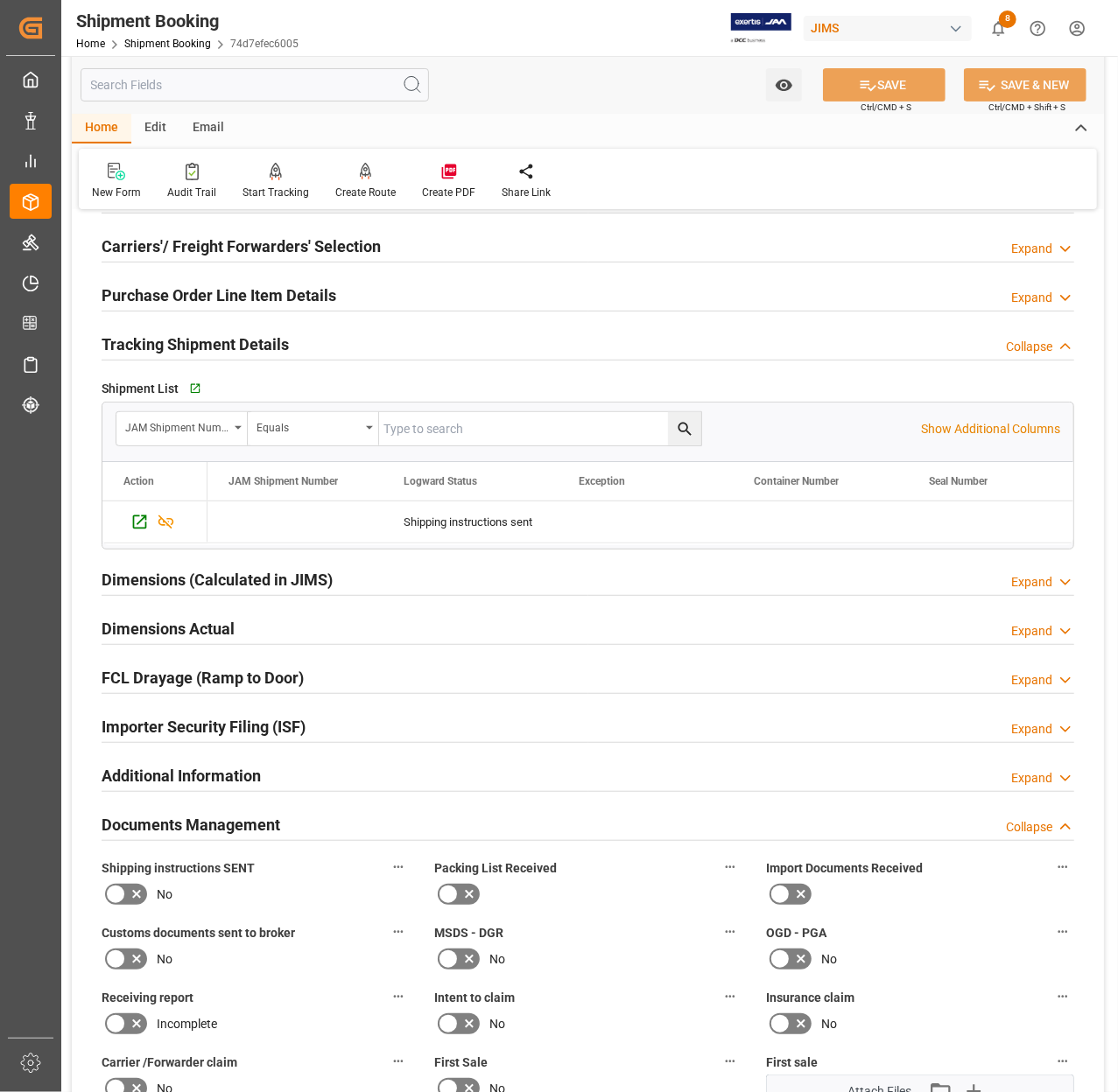
click at [214, 250] on h2 "Carriers'/ Freight Forwarders' Selection" at bounding box center [241, 247] width 279 height 24
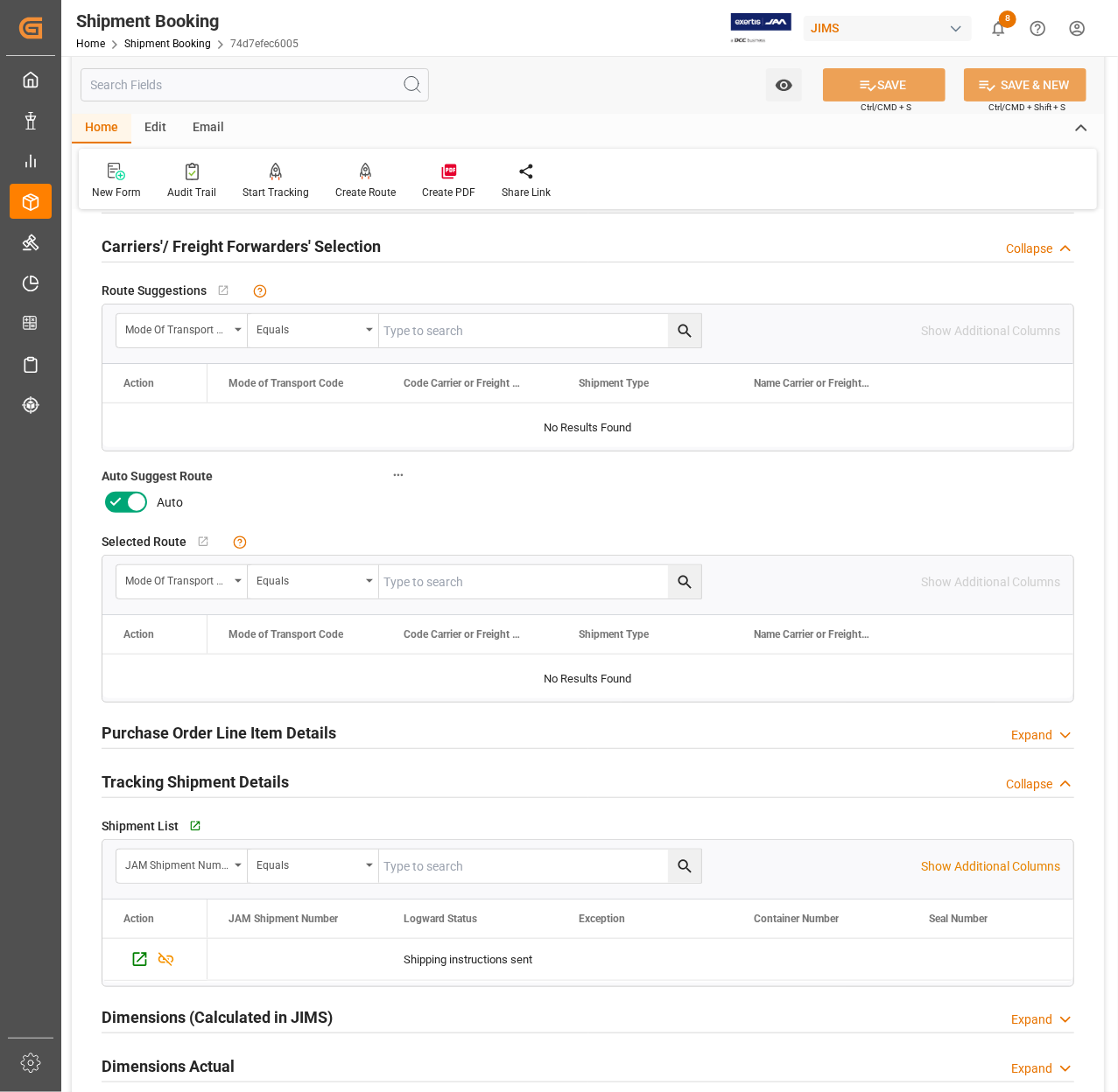
click at [214, 250] on h2 "Carriers'/ Freight Forwarders' Selection" at bounding box center [241, 247] width 279 height 24
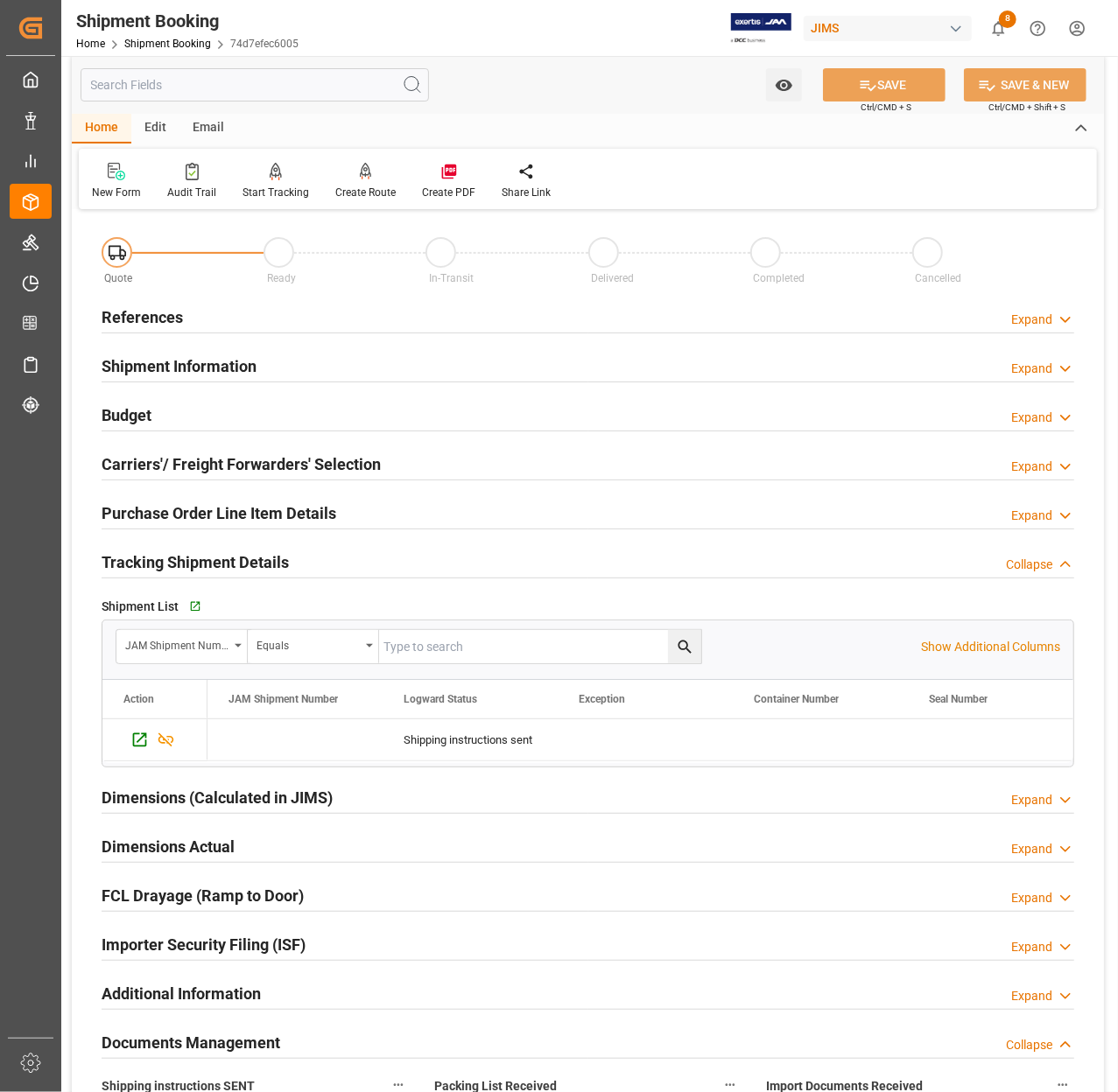
scroll to position [0, 0]
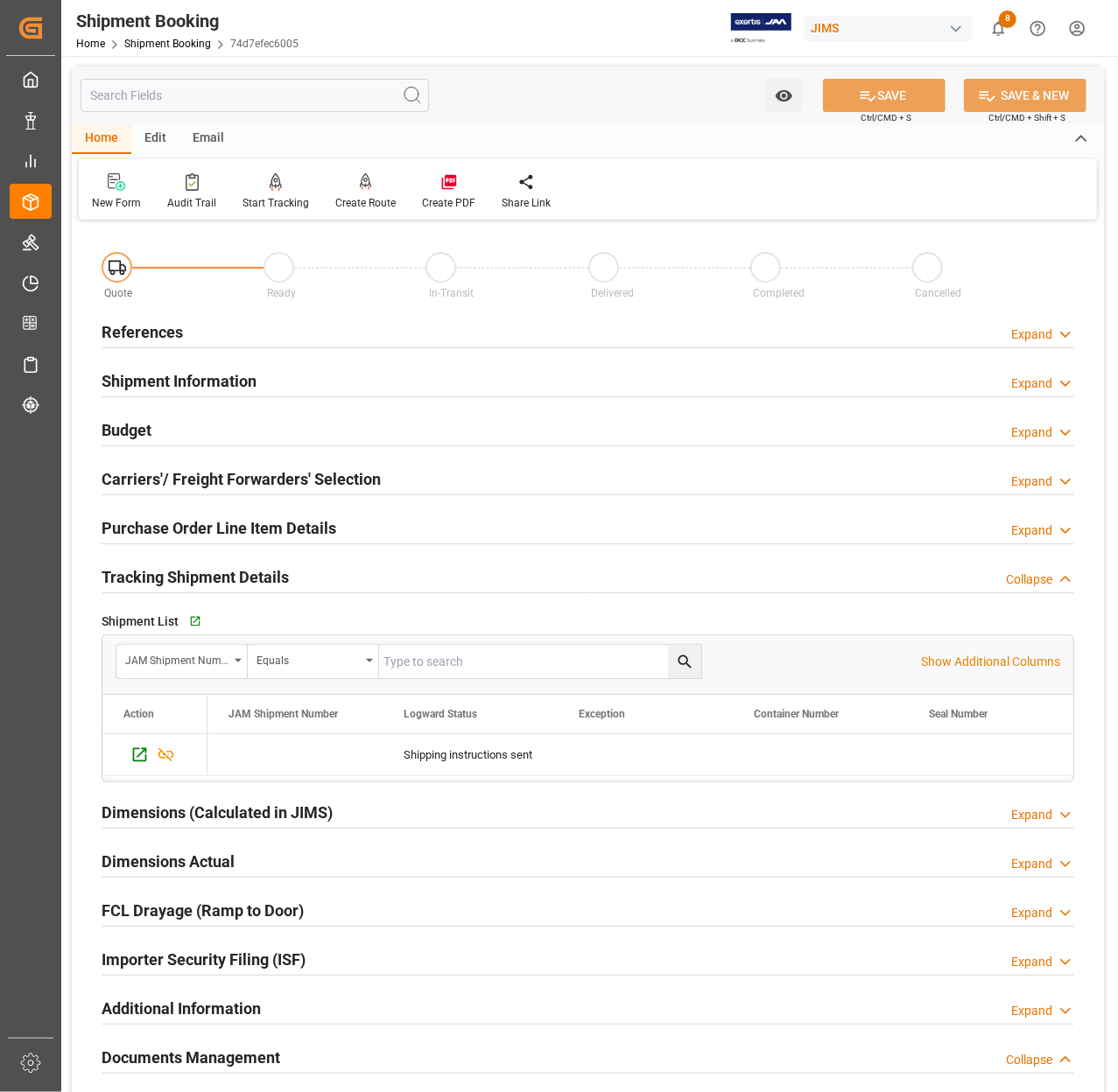
click at [235, 386] on h2 "Shipment Information" at bounding box center [179, 381] width 155 height 24
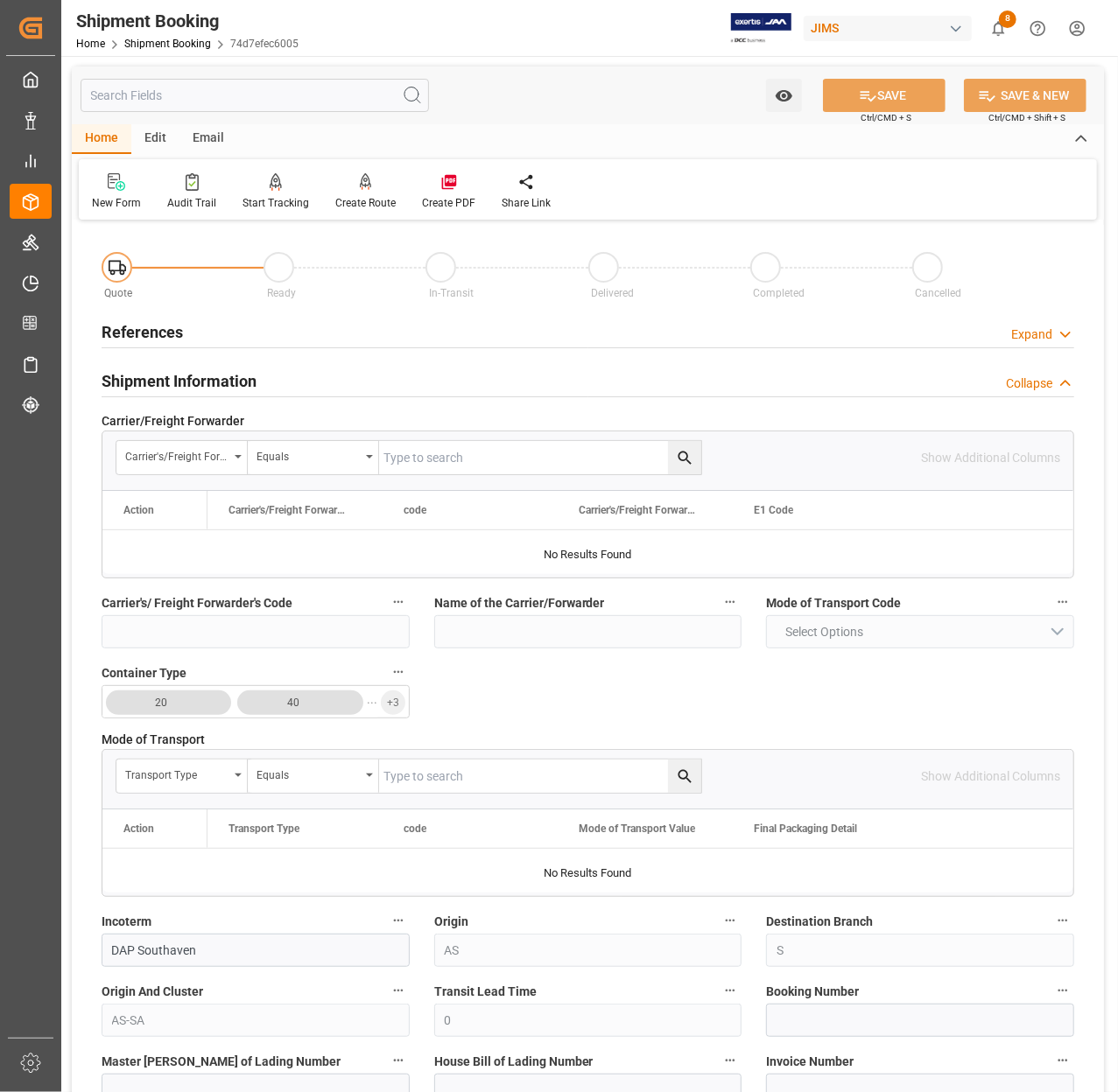
click at [229, 381] on h2 "Shipment Information" at bounding box center [179, 381] width 155 height 24
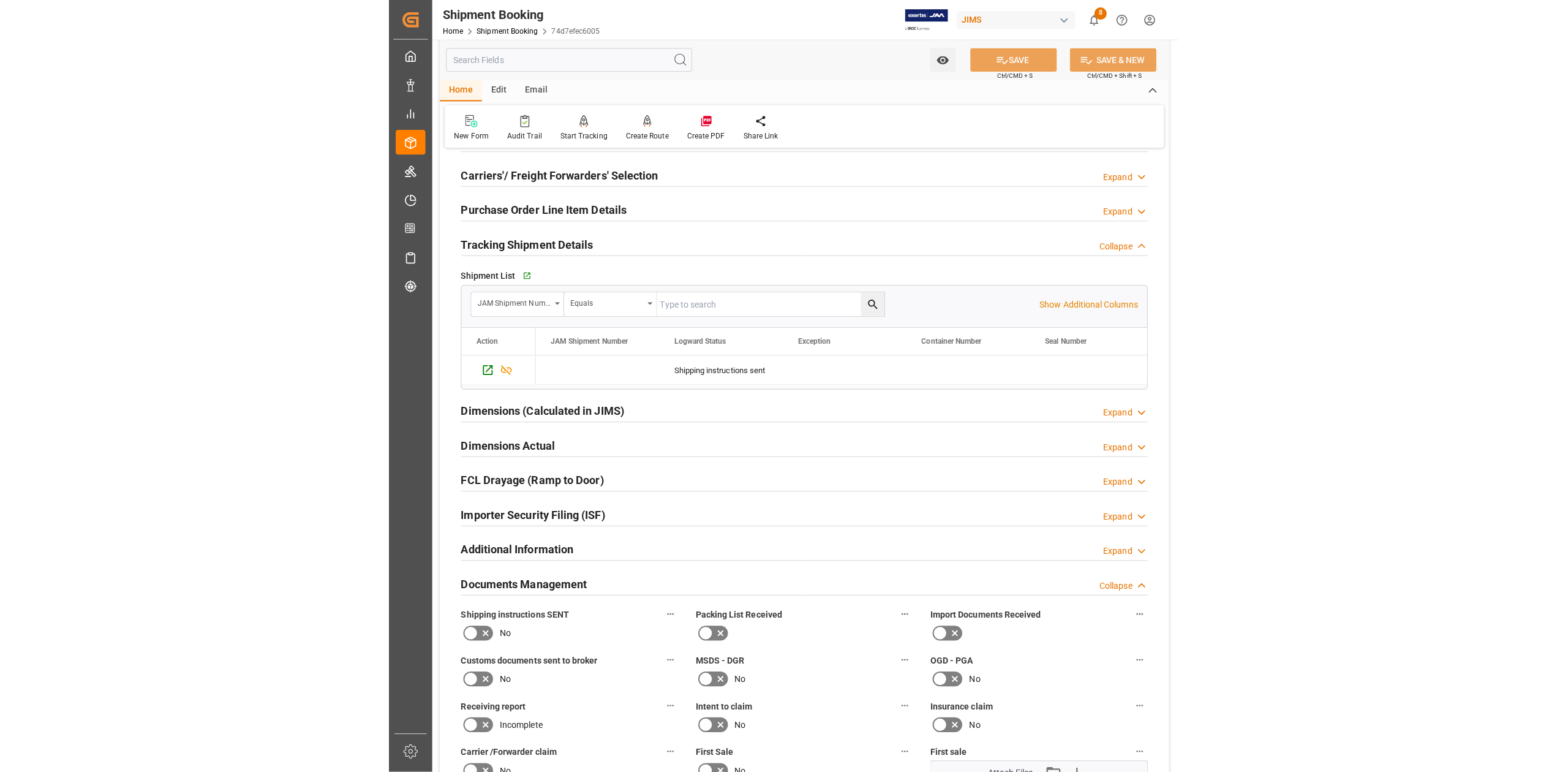
scroll to position [163, 0]
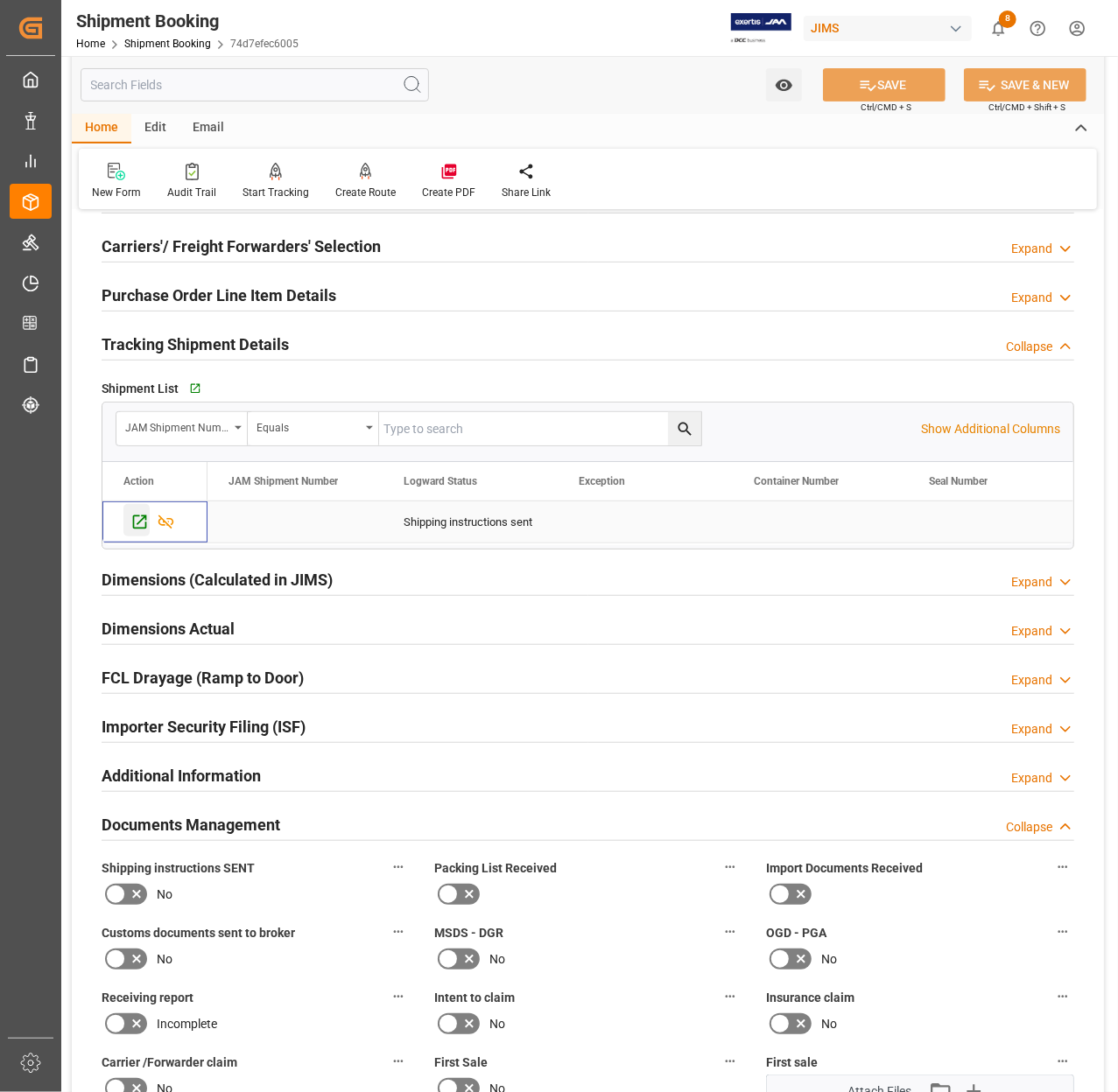
click at [141, 523] on icon "Press SPACE to select this row." at bounding box center [140, 523] width 14 height 14
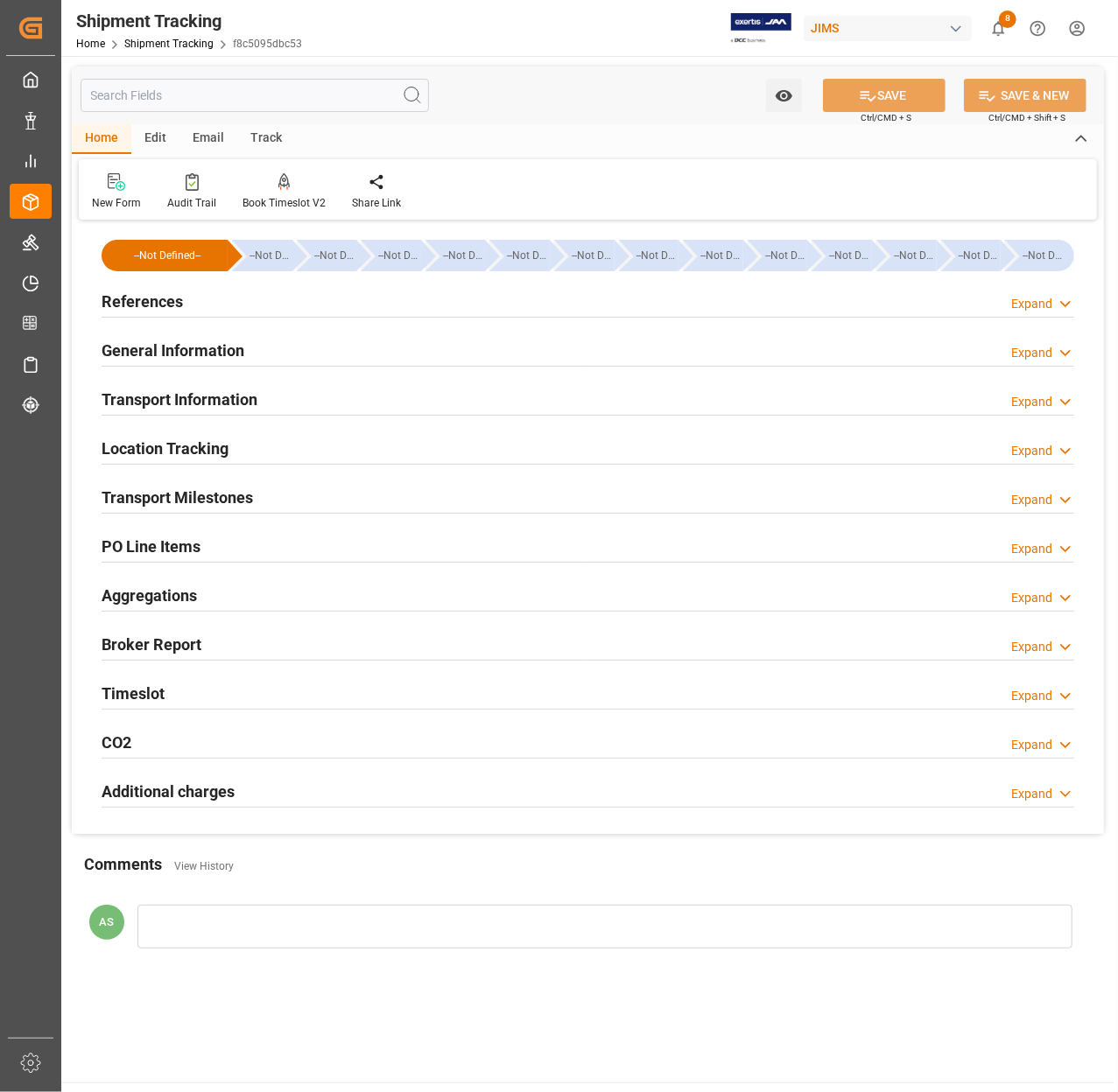
click at [185, 340] on h2 "General Information" at bounding box center [172, 350] width 142 height 24
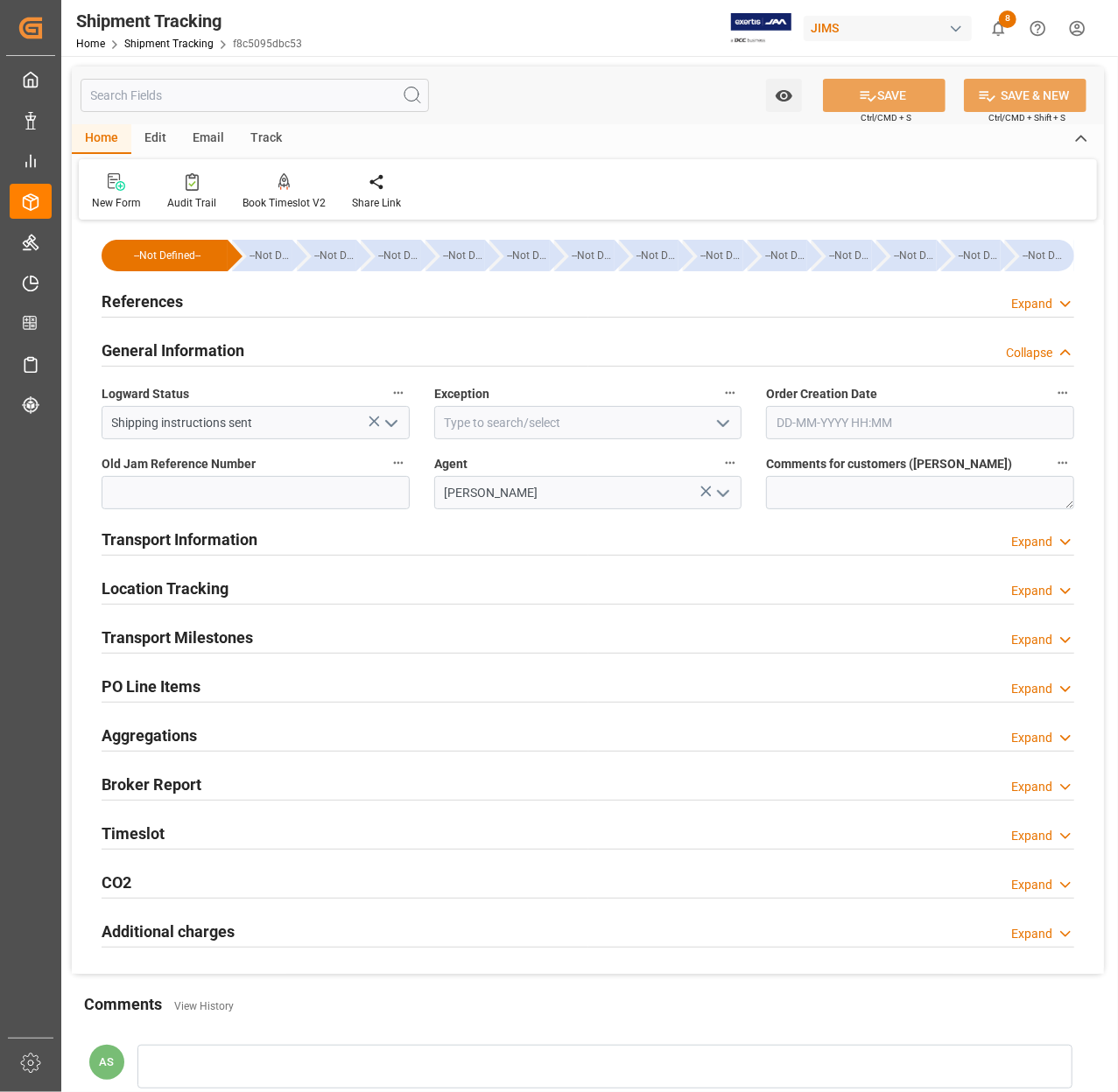
click at [176, 543] on h2 "Transport Information" at bounding box center [179, 540] width 155 height 24
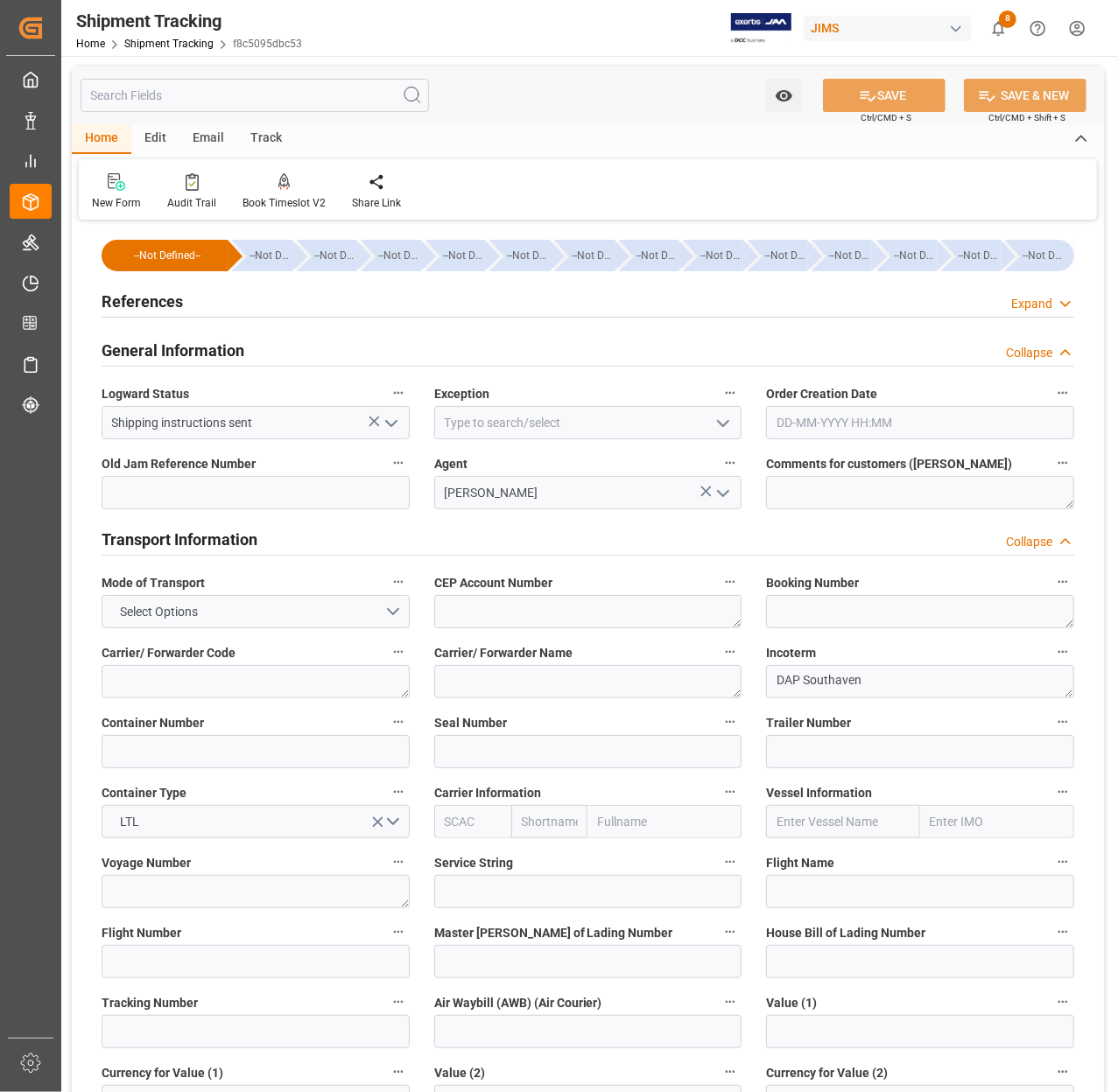
click at [176, 543] on h2 "Transport Information" at bounding box center [179, 540] width 155 height 24
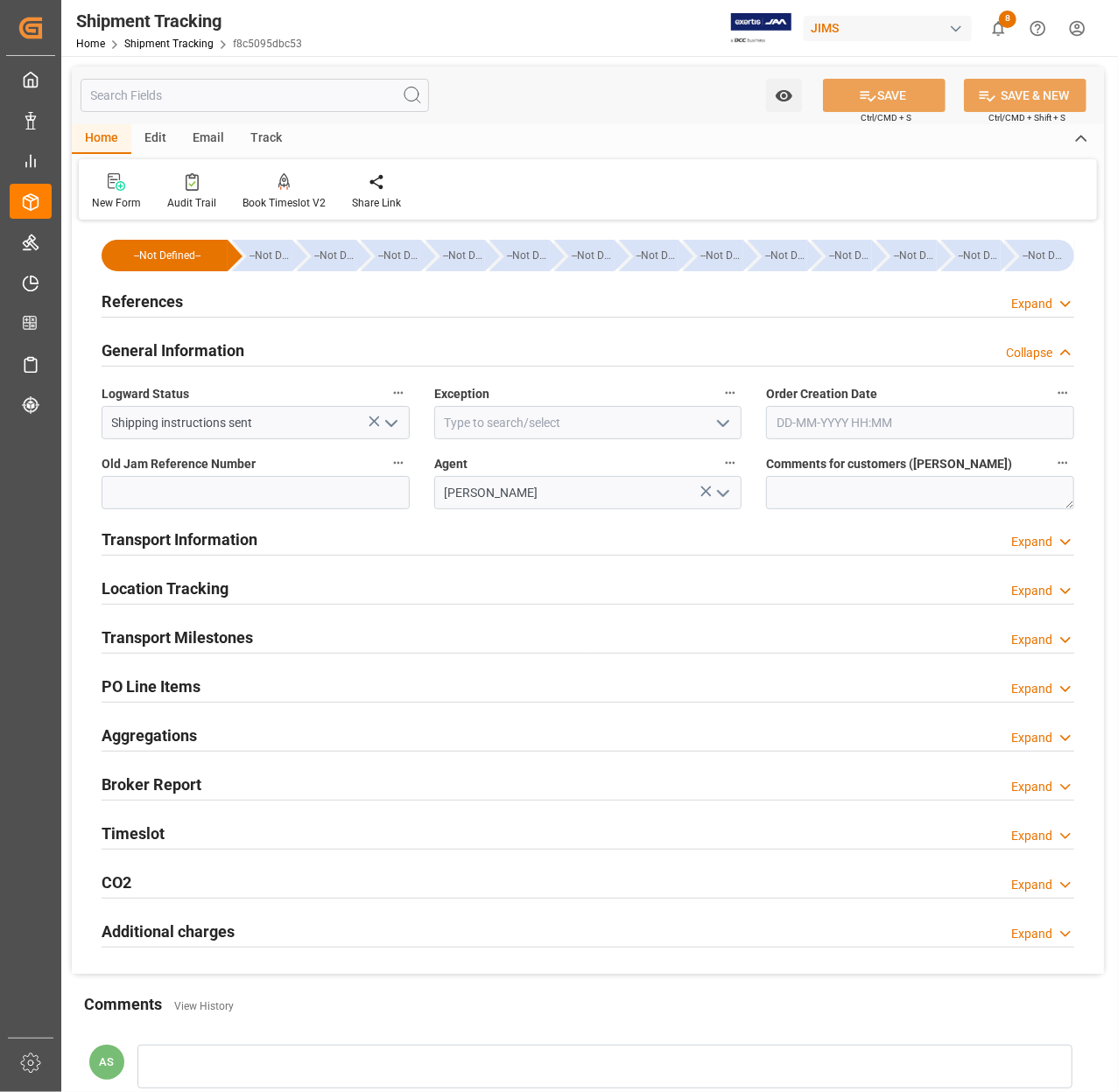
click at [158, 634] on h2 "Transport Milestones" at bounding box center [177, 638] width 151 height 24
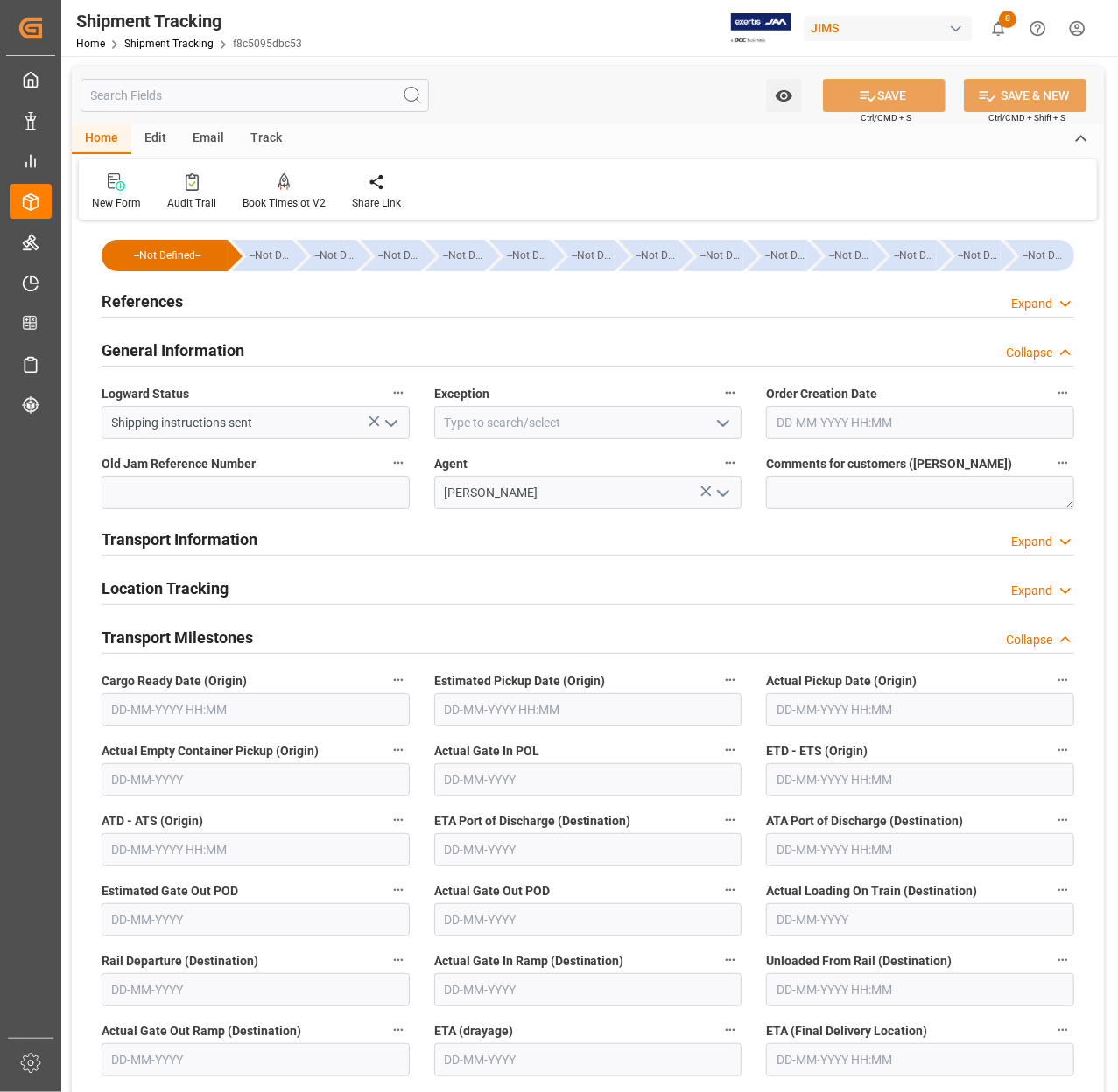
click at [158, 634] on h2 "Transport Milestones" at bounding box center [177, 638] width 151 height 24
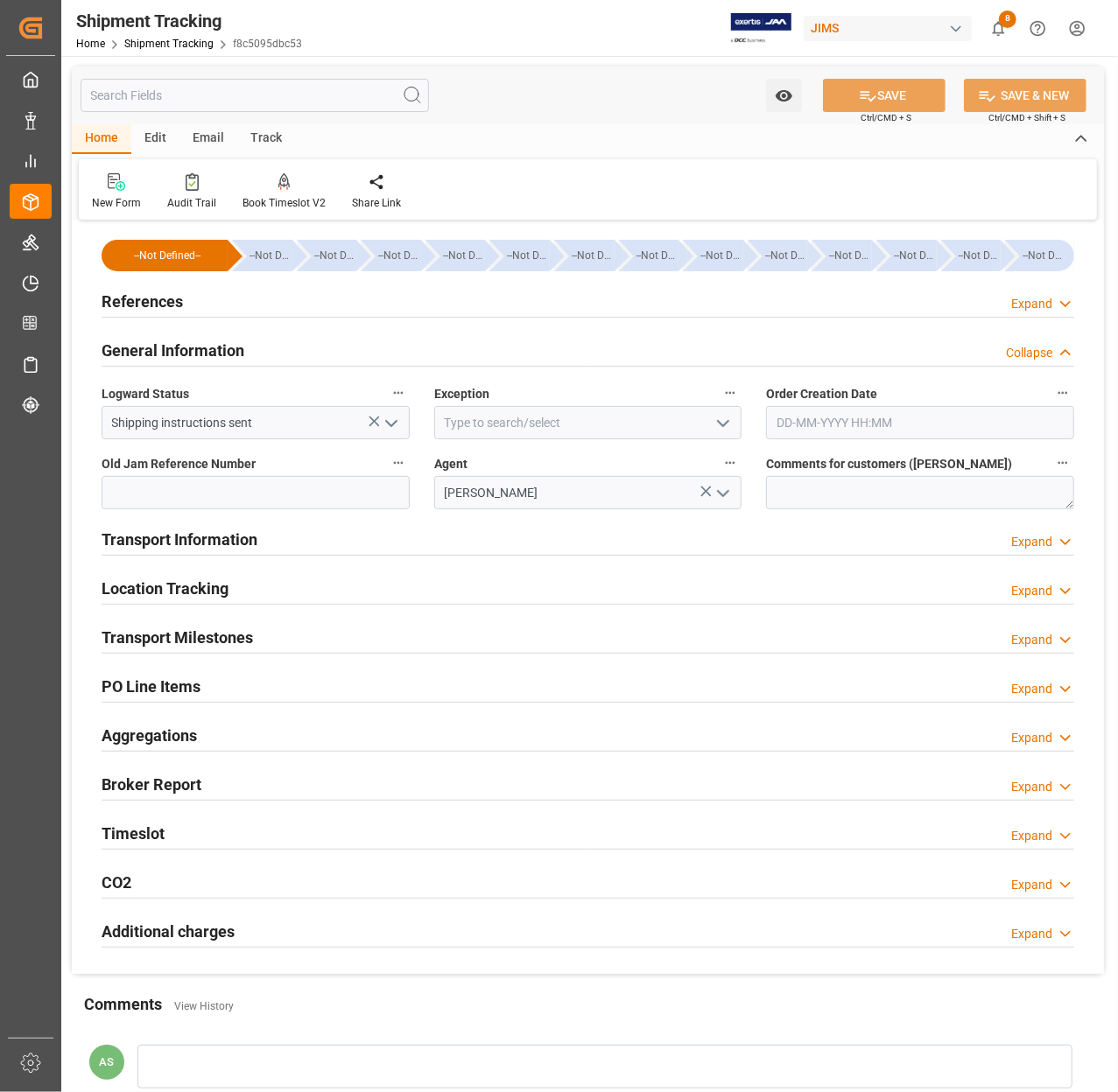
click at [126, 294] on h2 "References" at bounding box center [142, 302] width 82 height 24
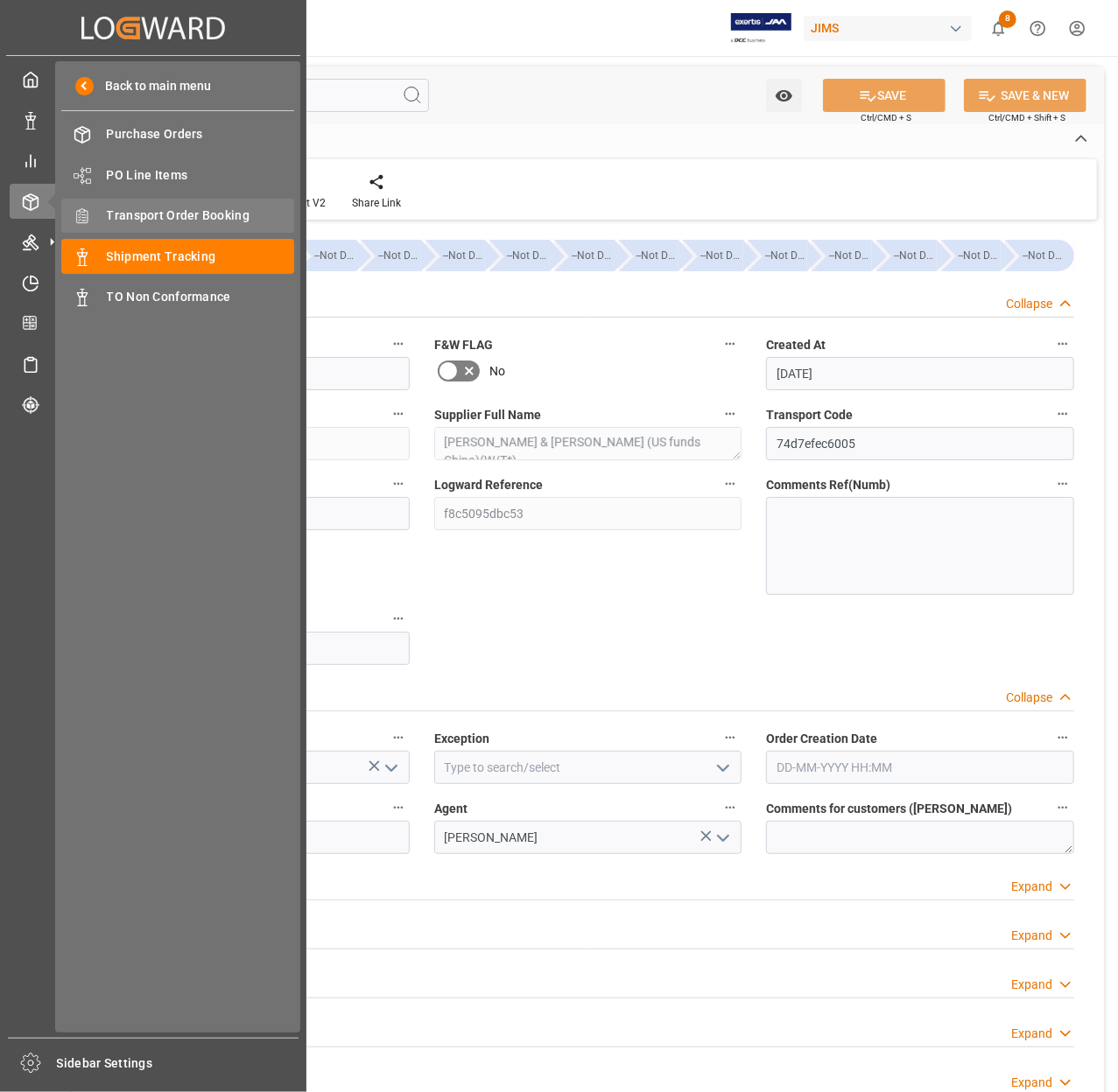
click at [133, 214] on span "Transport Order Booking" at bounding box center [200, 215] width 188 height 18
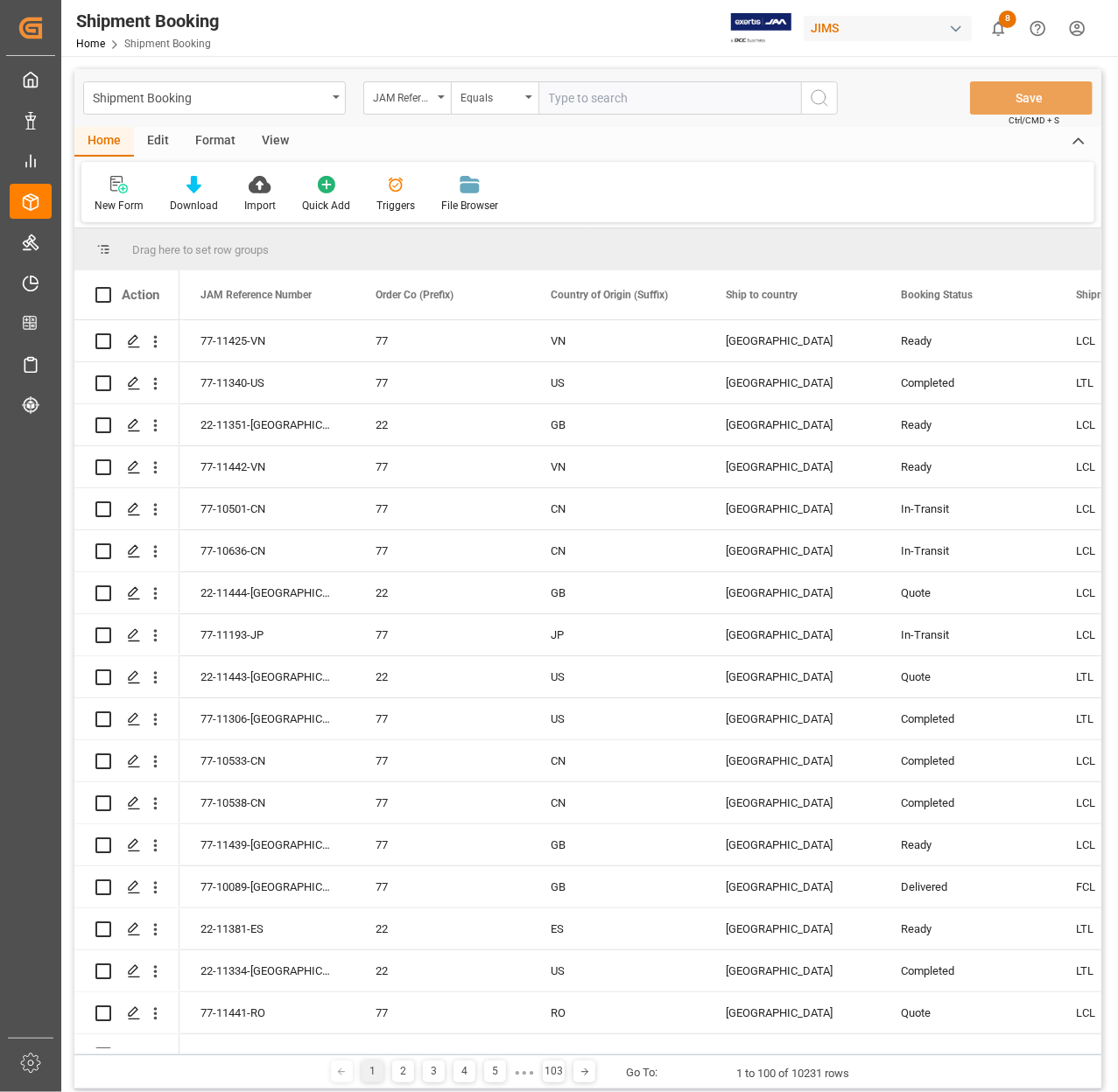
click at [593, 91] on input "text" at bounding box center [670, 98] width 263 height 33
type input "22-10112-CN"
click at [816, 102] on icon "search button" at bounding box center [818, 98] width 21 height 21
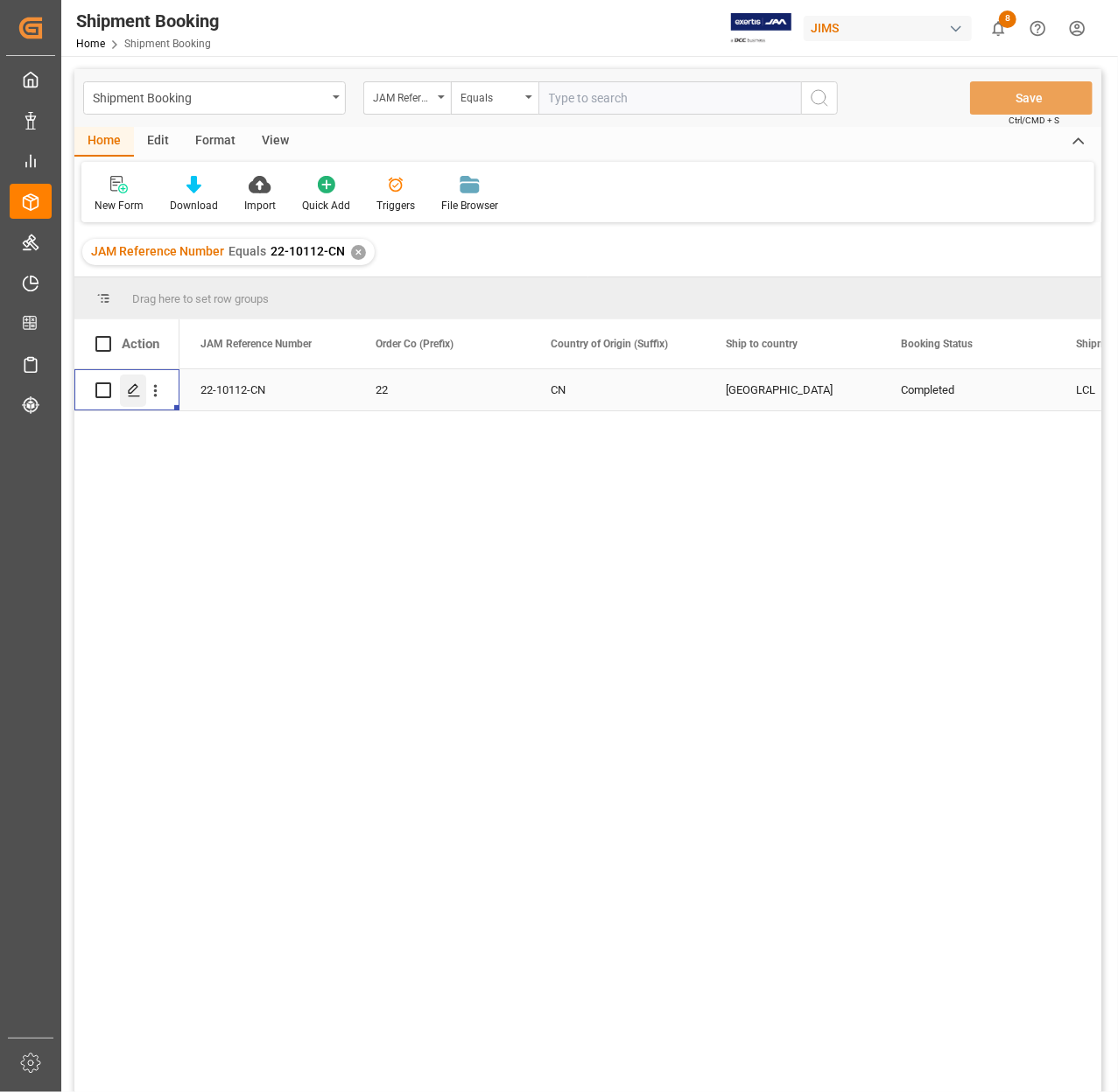
click at [137, 390] on icon "Press SPACE to select this row." at bounding box center [133, 390] width 14 height 14
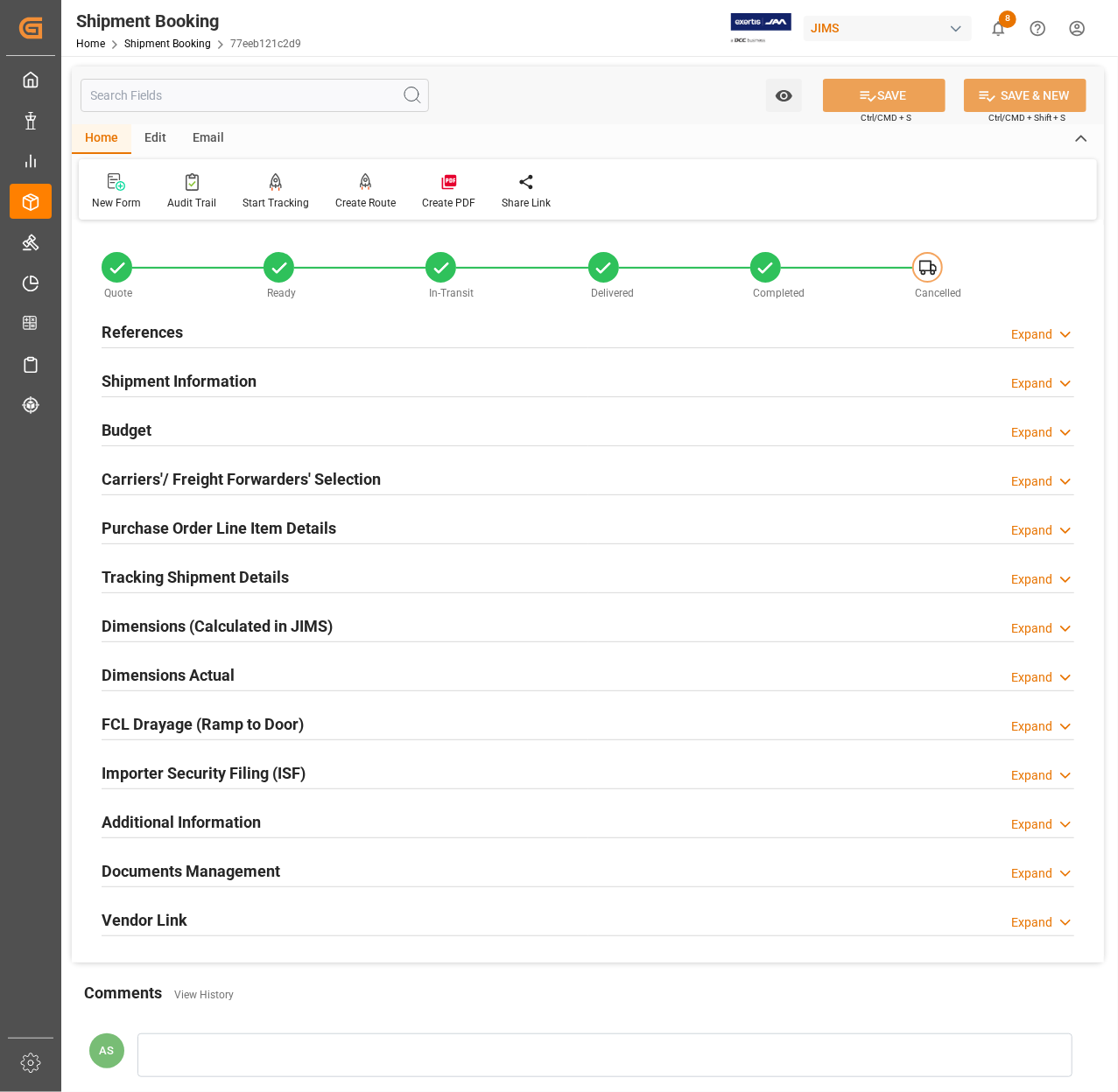
click at [180, 371] on h2 "Shipment Information" at bounding box center [179, 381] width 155 height 24
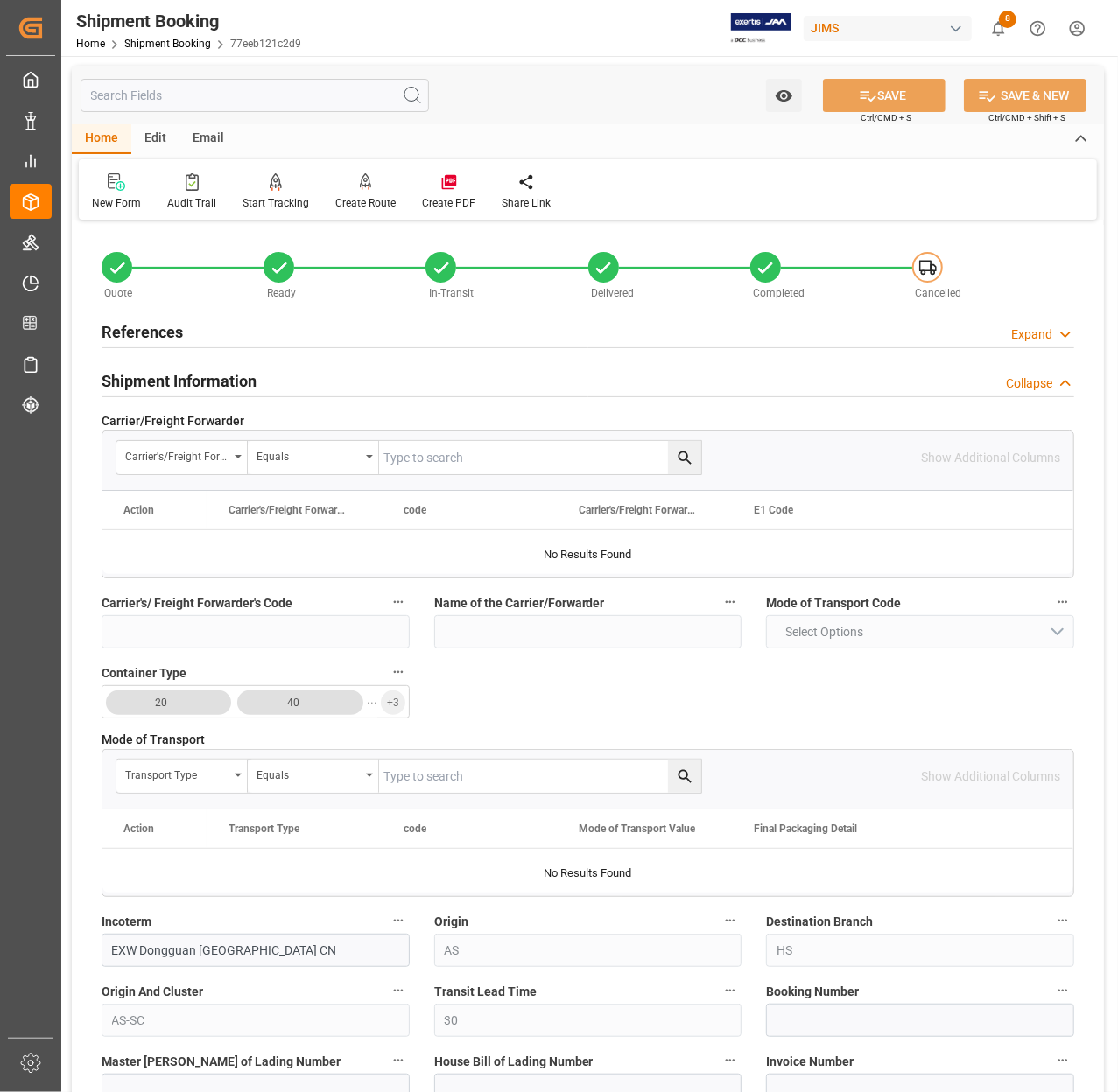
click at [180, 371] on h2 "Shipment Information" at bounding box center [179, 381] width 155 height 24
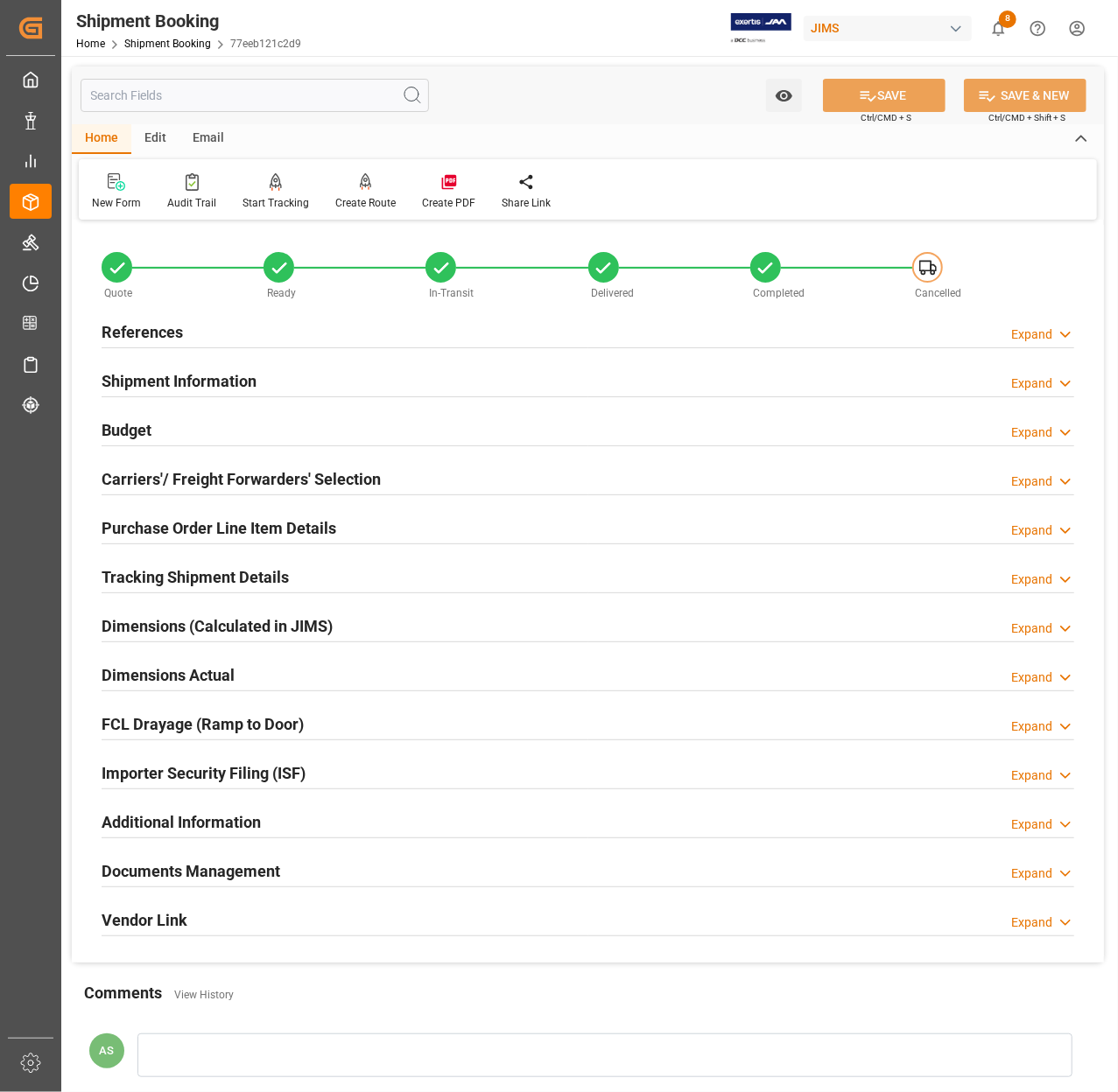
click at [157, 328] on h2 "References" at bounding box center [142, 332] width 82 height 24
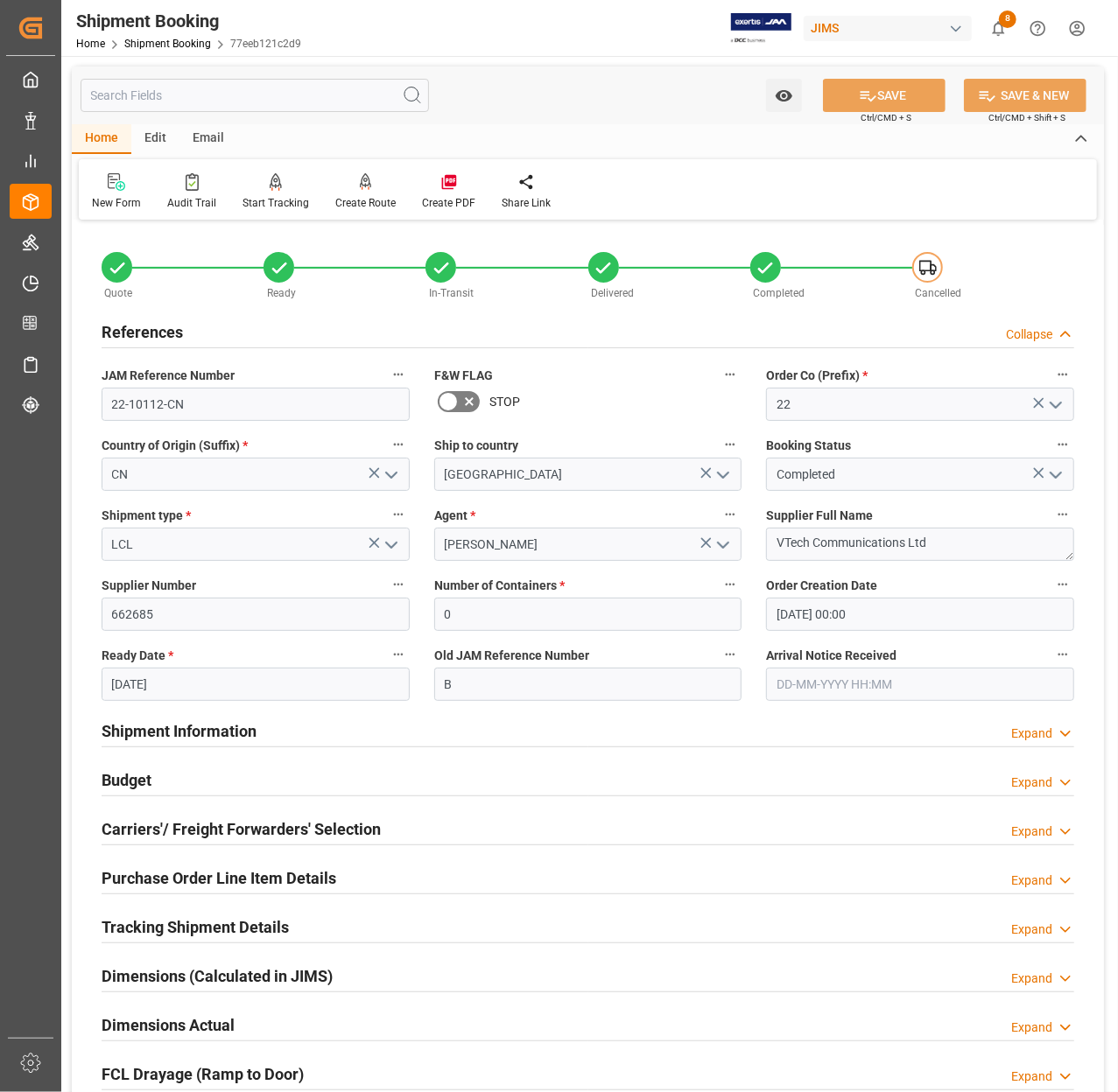
click at [157, 328] on h2 "References" at bounding box center [142, 332] width 82 height 24
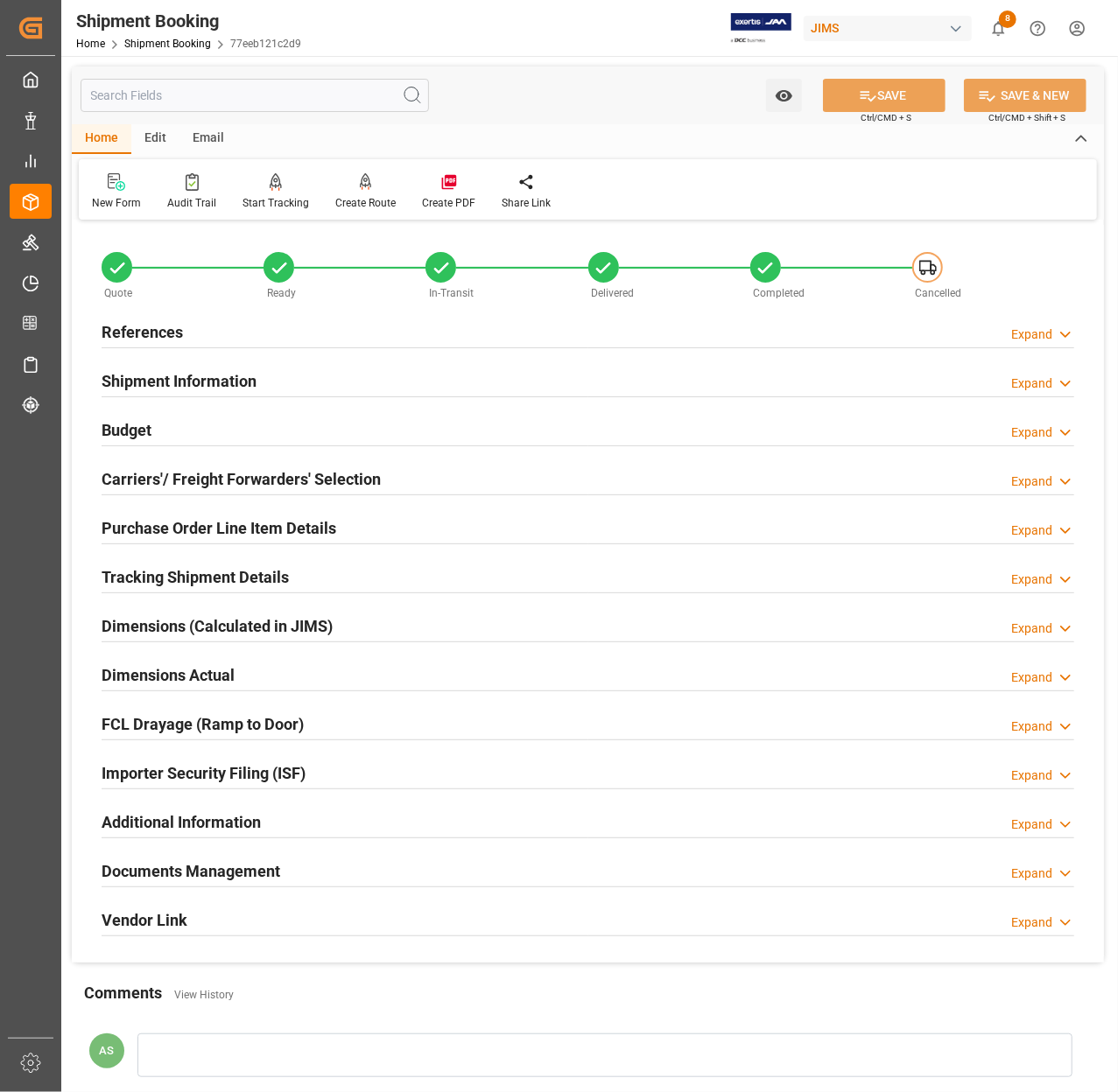
click at [233, 866] on h2 "Documents Management" at bounding box center [190, 871] width 178 height 24
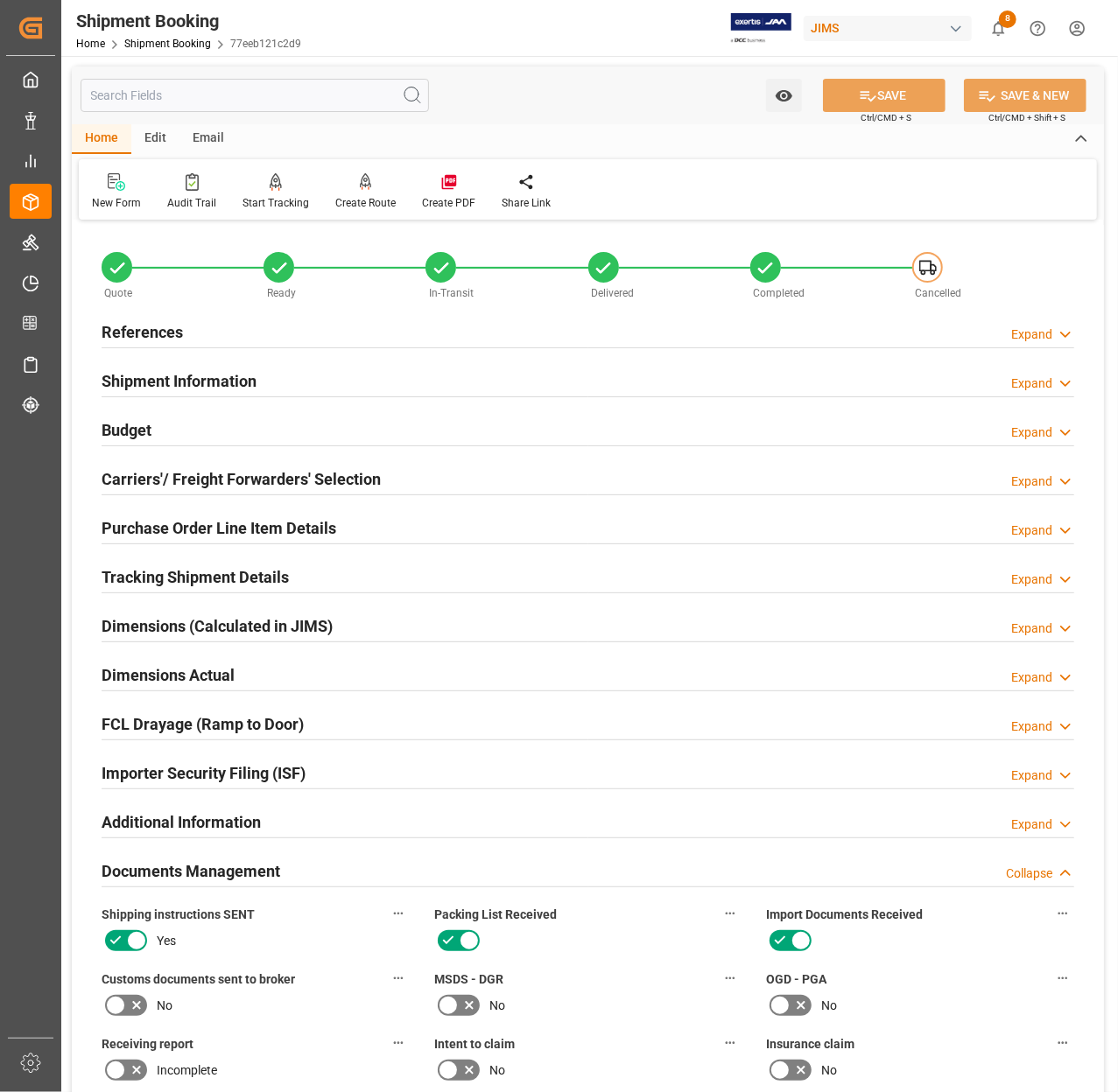
click at [233, 866] on h2 "Documents Management" at bounding box center [190, 871] width 178 height 24
